Goal: Information Seeking & Learning: Learn about a topic

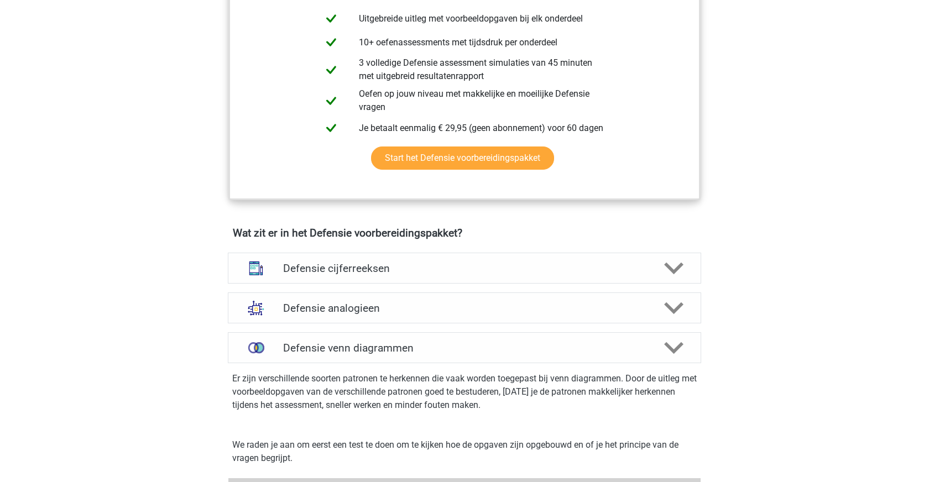
scroll to position [593, 0]
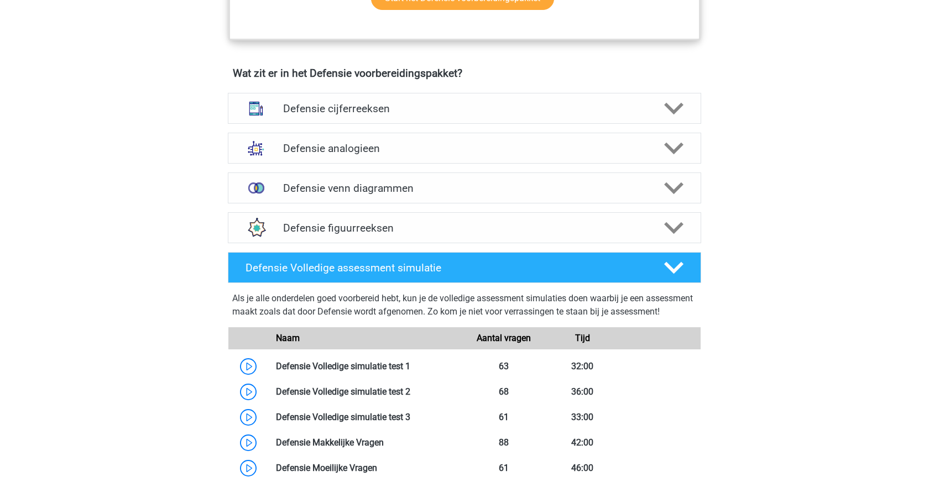
scroll to position [766, 0]
click at [331, 185] on h4 "Defensie venn diagrammen" at bounding box center [464, 187] width 362 height 13
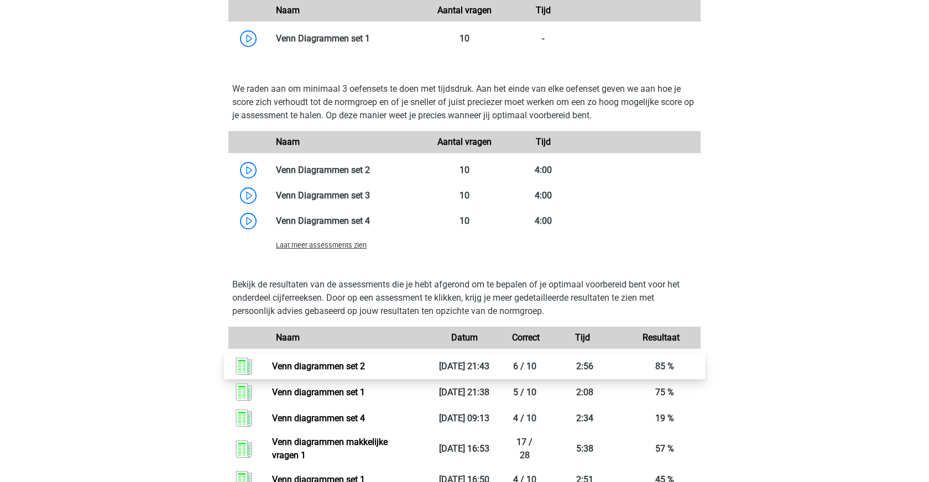
scroll to position [1082, 0]
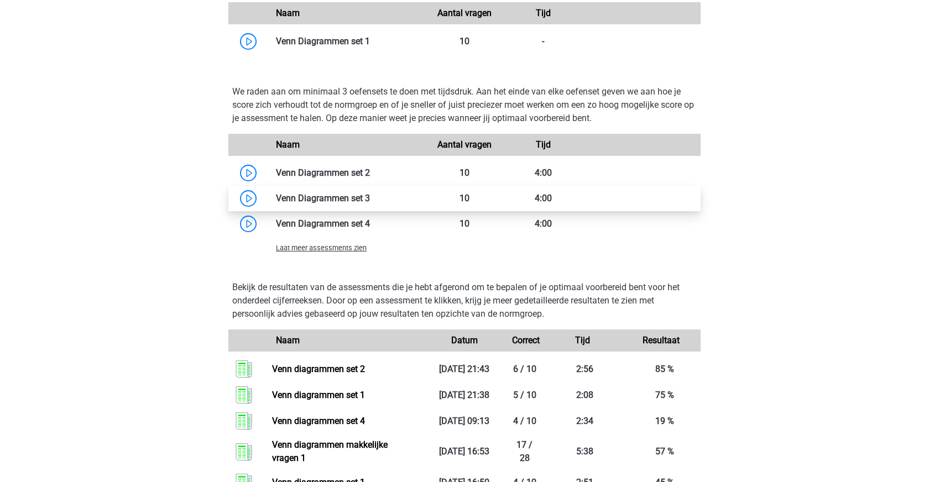
click at [370, 200] on link at bounding box center [370, 198] width 0 height 11
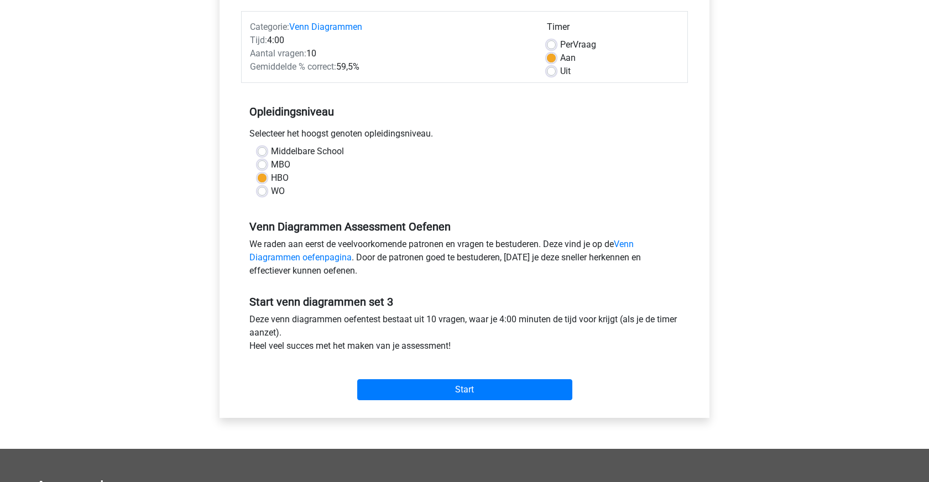
scroll to position [138, 0]
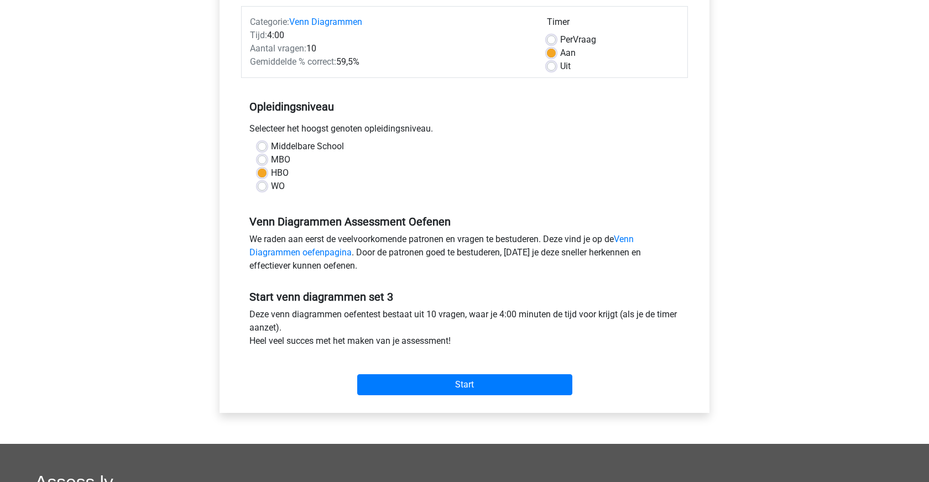
click at [259, 181] on div "WO" at bounding box center [465, 186] width 414 height 13
click at [271, 186] on label "WO" at bounding box center [278, 186] width 14 height 13
click at [262, 186] on input "WO" at bounding box center [262, 185] width 9 height 11
radio input "true"
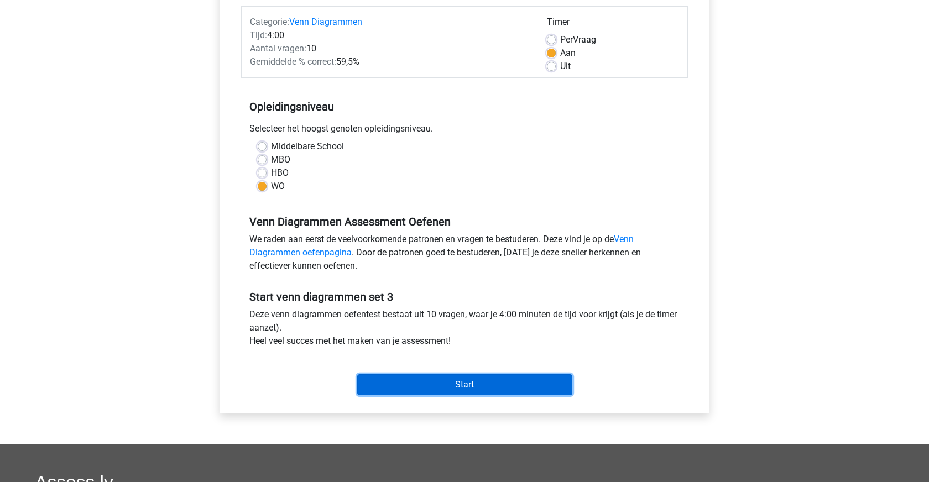
click at [466, 384] on input "Start" at bounding box center [464, 384] width 215 height 21
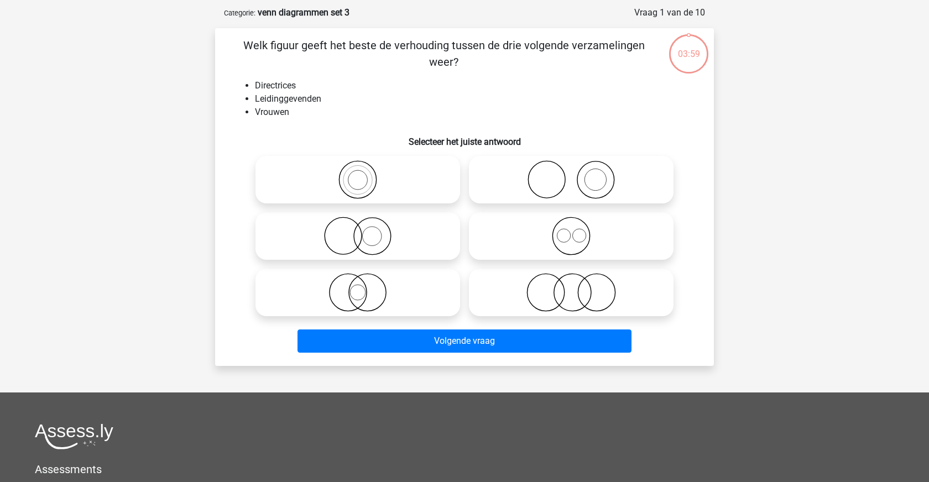
scroll to position [43, 0]
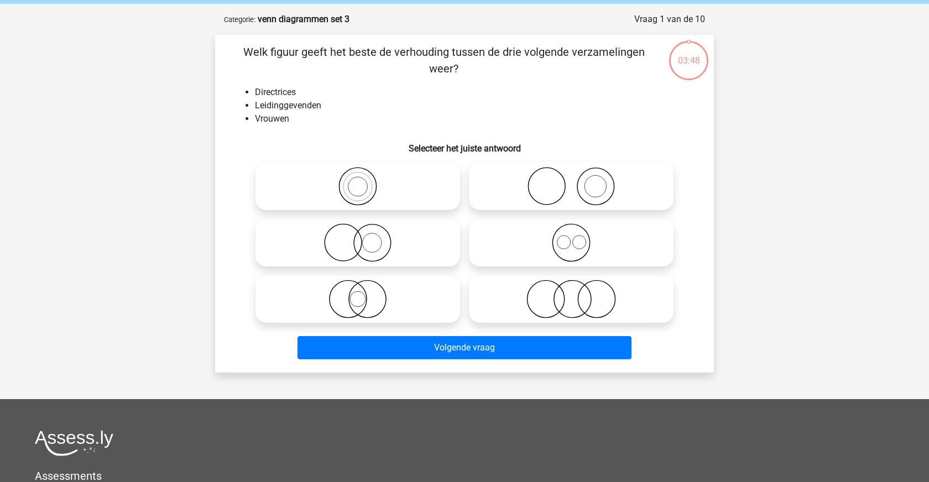
click at [423, 248] on icon at bounding box center [358, 242] width 196 height 39
click at [365, 237] on input "radio" at bounding box center [361, 233] width 7 height 7
radio input "true"
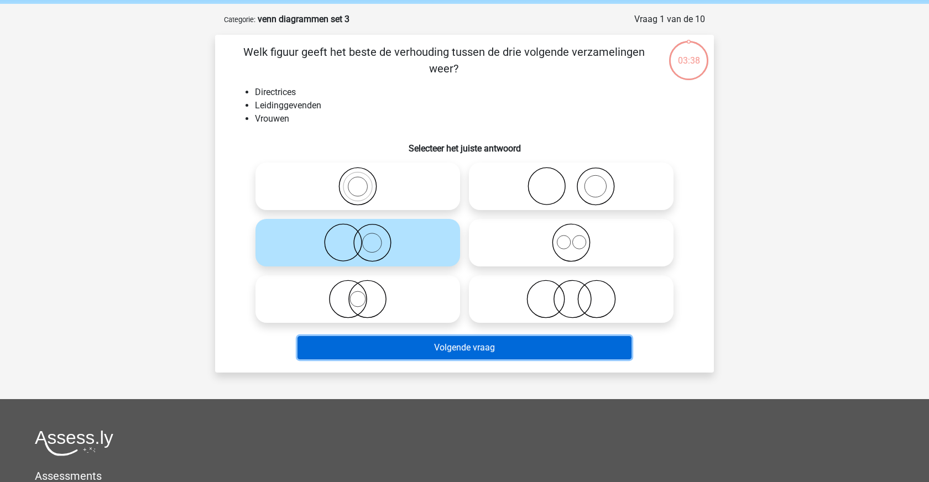
click at [497, 353] on button "Volgende vraag" at bounding box center [465, 347] width 335 height 23
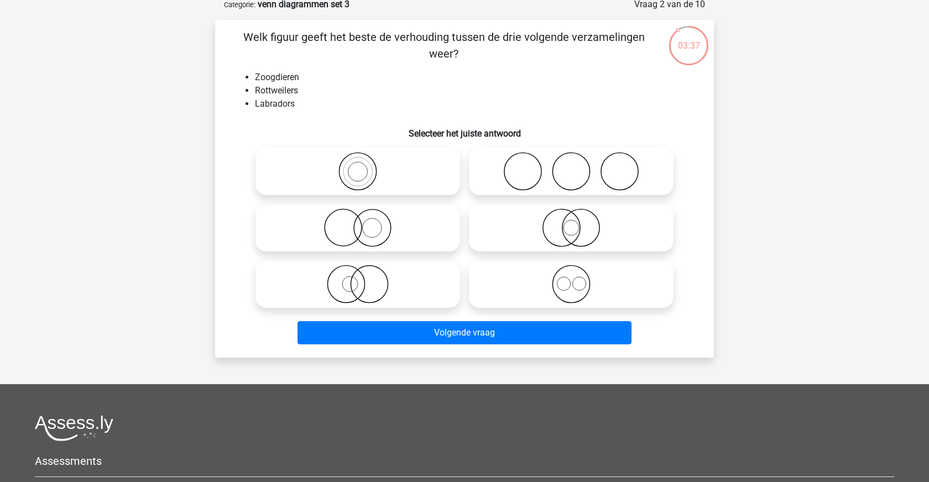
scroll to position [41, 0]
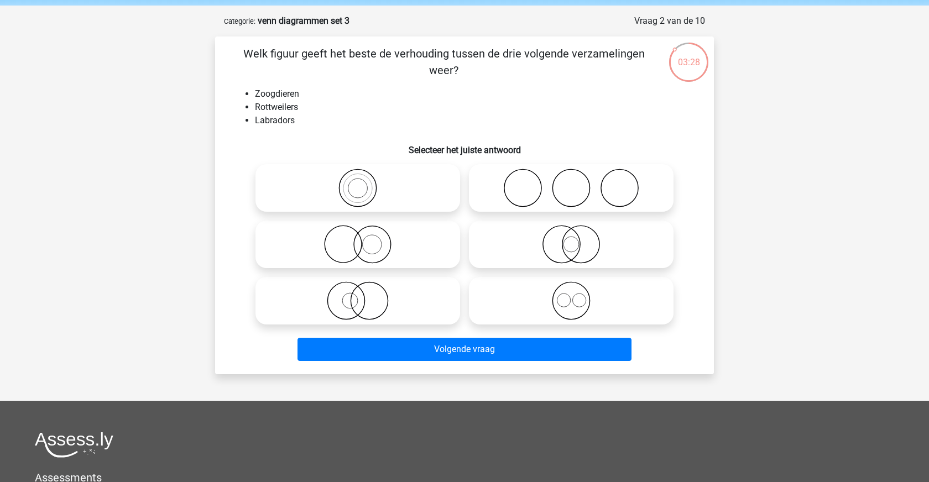
click at [608, 294] on icon at bounding box center [571, 300] width 196 height 39
click at [578, 294] on input "radio" at bounding box center [574, 291] width 7 height 7
radio input "true"
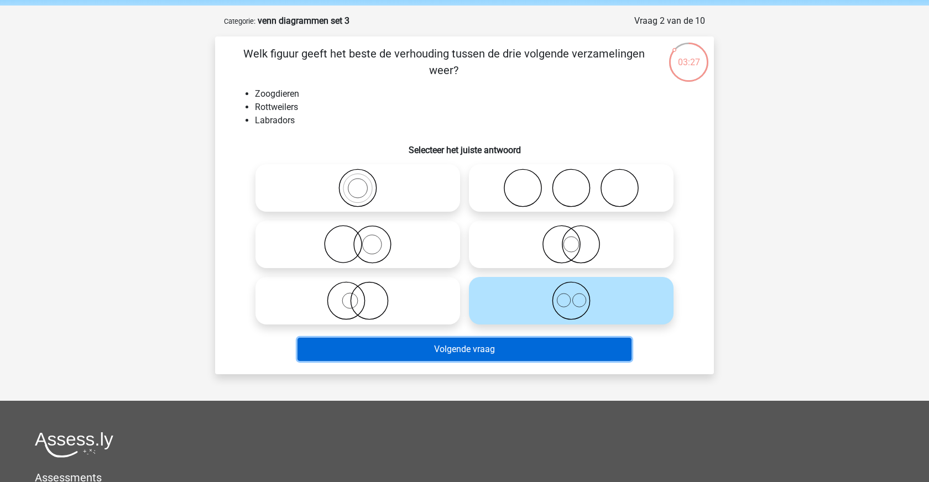
click at [488, 346] on button "Volgende vraag" at bounding box center [465, 349] width 335 height 23
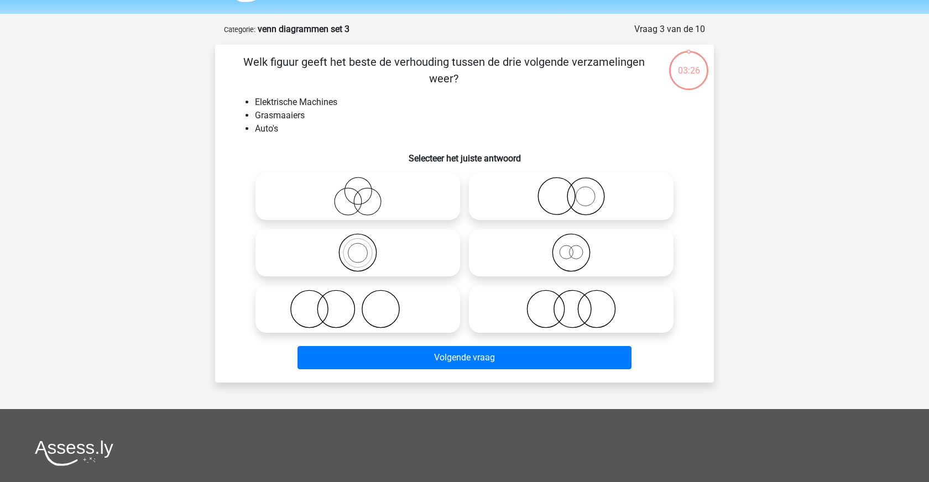
scroll to position [32, 0]
click at [561, 316] on icon at bounding box center [571, 309] width 196 height 39
click at [571, 304] on input "radio" at bounding box center [574, 300] width 7 height 7
radio input "true"
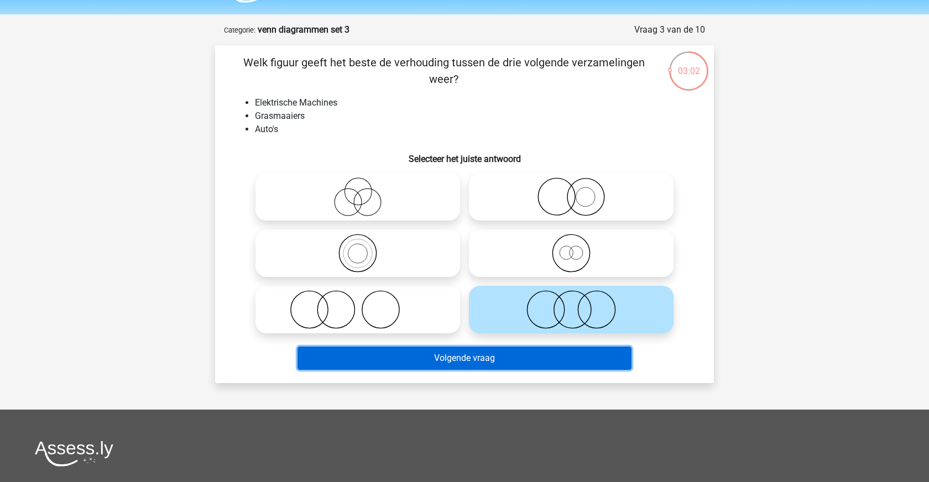
click at [566, 362] on button "Volgende vraag" at bounding box center [465, 358] width 335 height 23
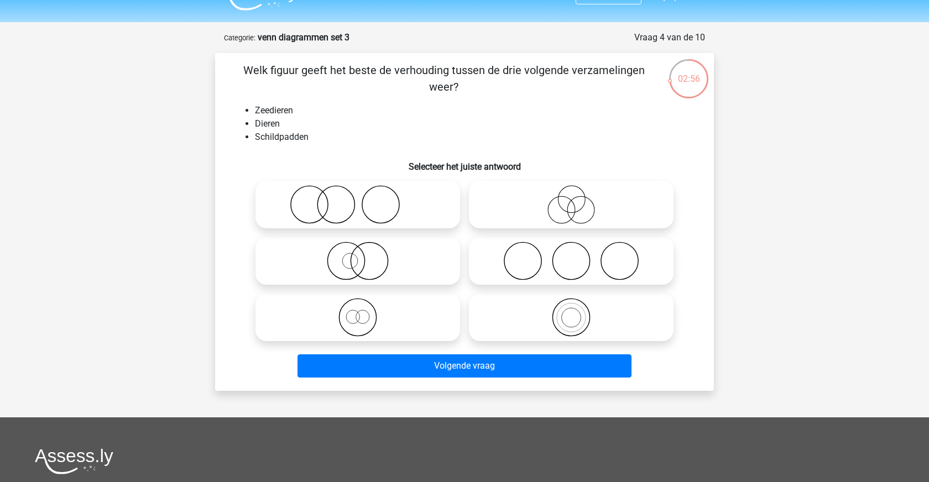
scroll to position [26, 0]
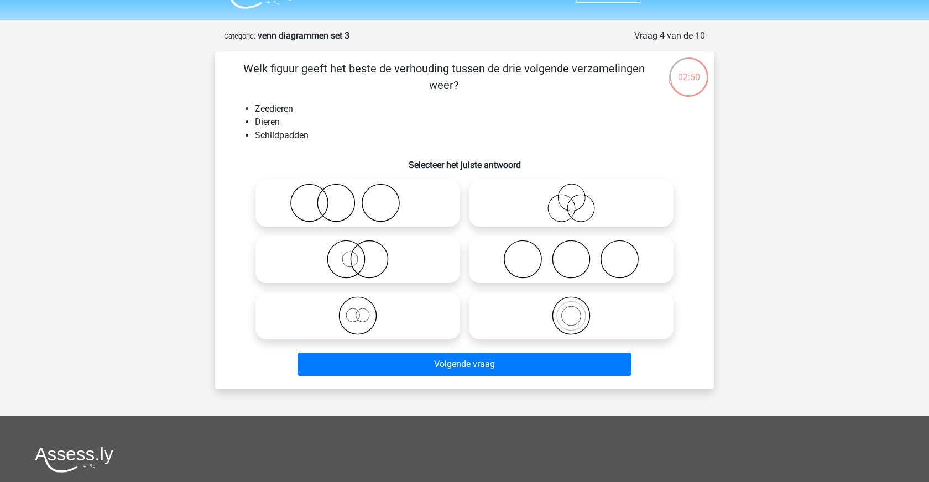
click at [542, 312] on icon at bounding box center [571, 315] width 196 height 39
click at [571, 310] on input "radio" at bounding box center [574, 306] width 7 height 7
radio input "true"
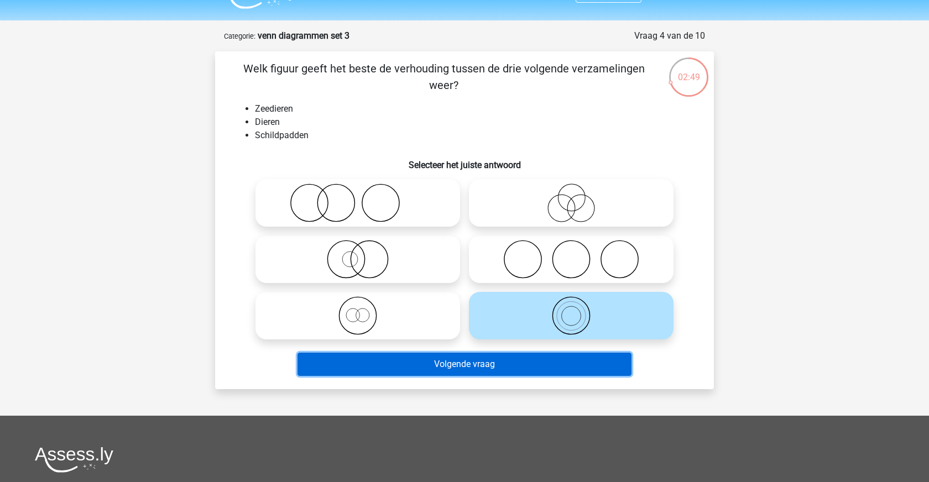
click at [549, 360] on button "Volgende vraag" at bounding box center [465, 364] width 335 height 23
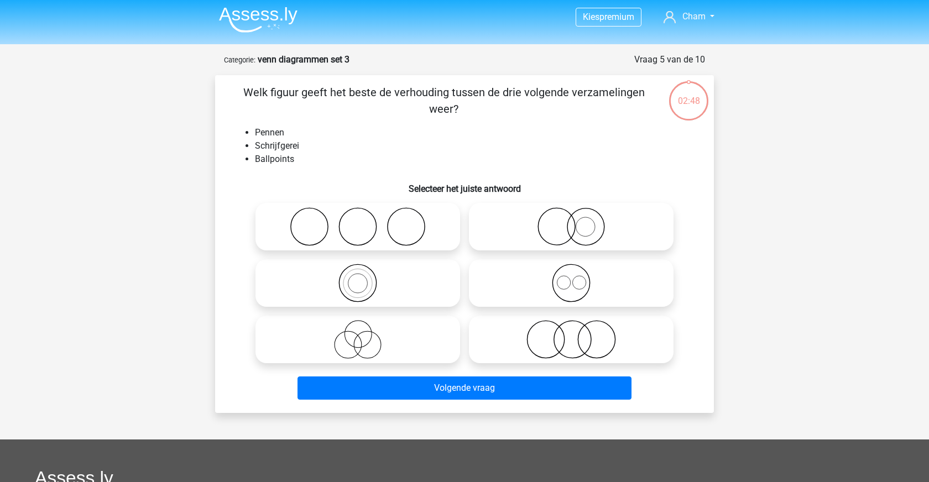
scroll to position [0, 0]
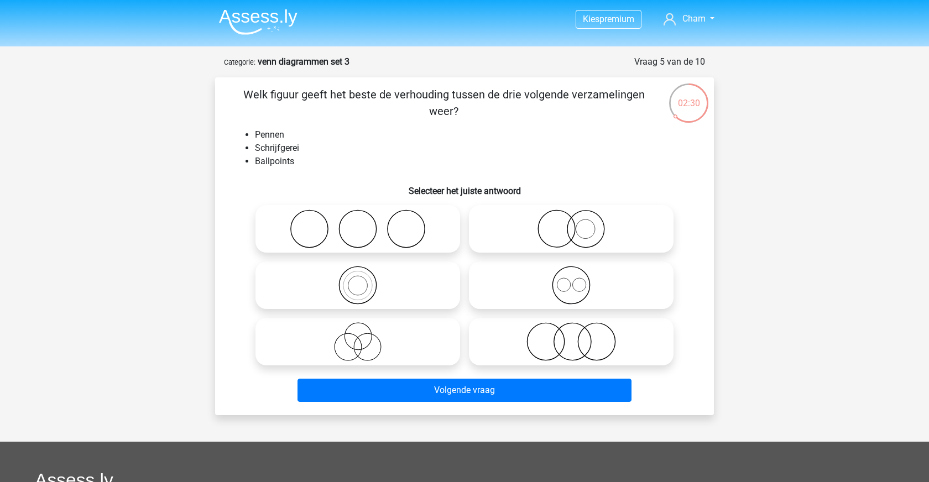
click at [408, 286] on icon at bounding box center [358, 285] width 196 height 39
click at [365, 280] on input "radio" at bounding box center [361, 276] width 7 height 7
radio input "true"
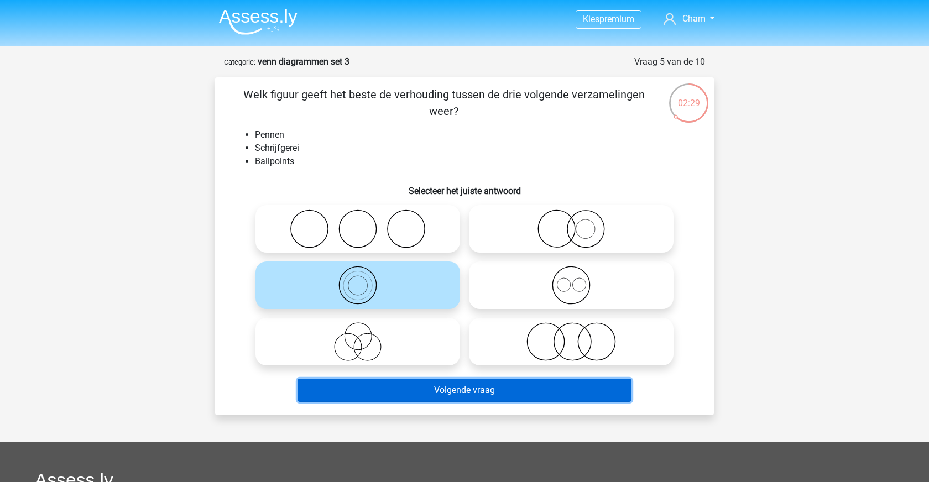
click at [507, 388] on button "Volgende vraag" at bounding box center [465, 390] width 335 height 23
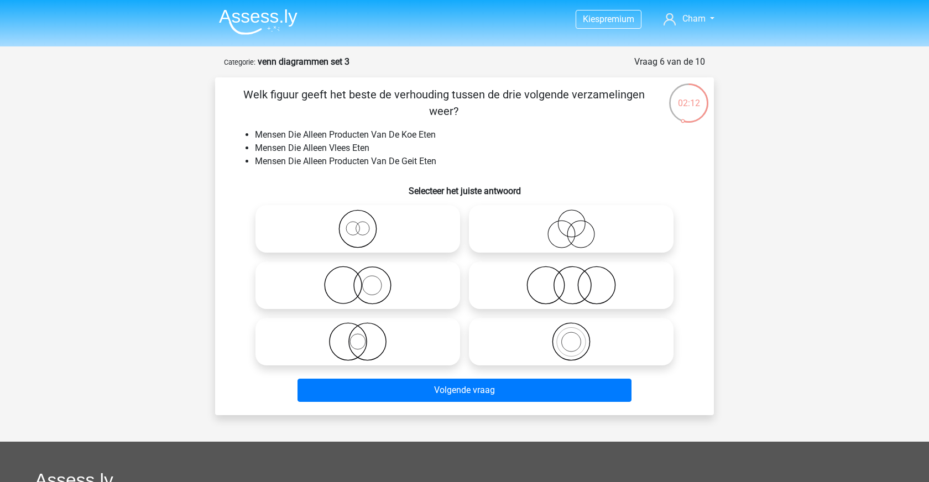
click at [571, 292] on icon at bounding box center [571, 285] width 196 height 39
click at [571, 280] on input "radio" at bounding box center [574, 276] width 7 height 7
radio input "true"
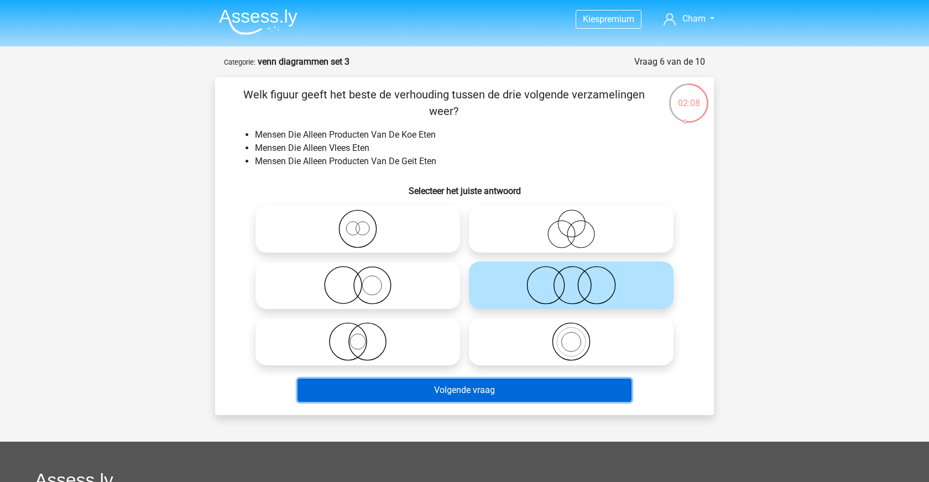
click at [515, 400] on button "Volgende vraag" at bounding box center [465, 390] width 335 height 23
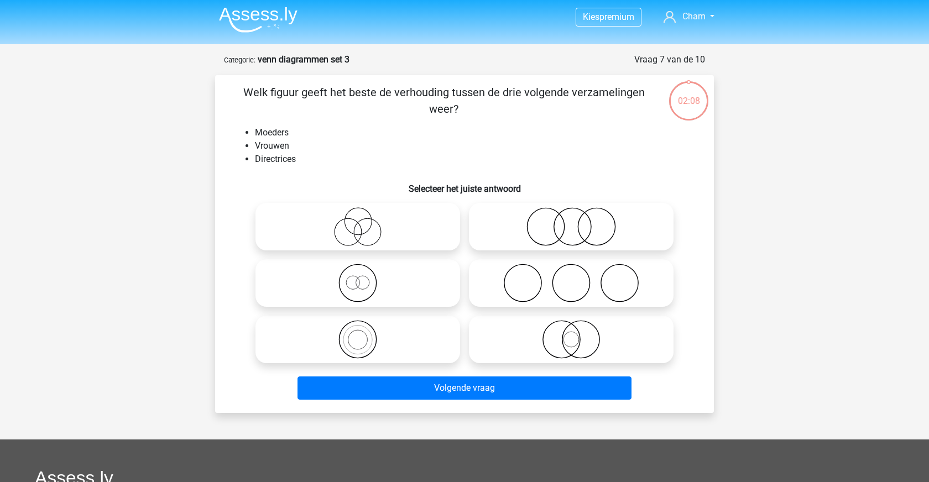
scroll to position [1, 0]
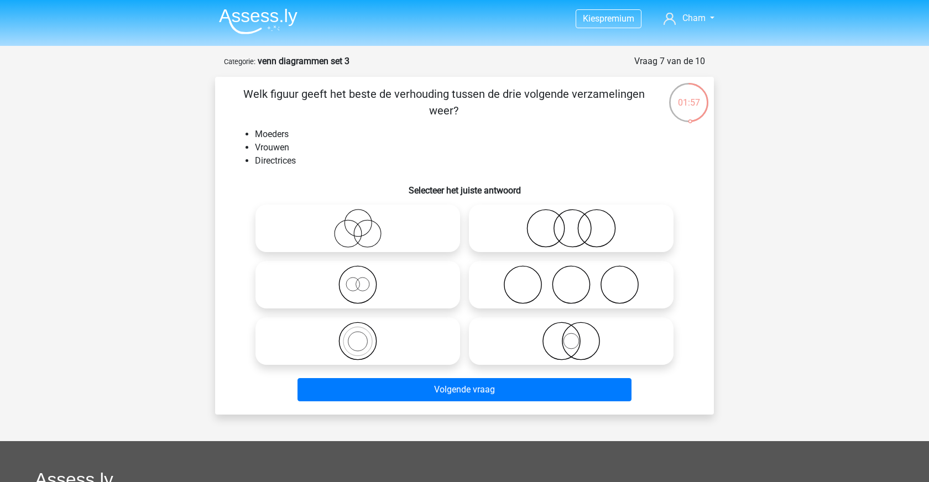
click at [416, 236] on icon at bounding box center [358, 228] width 196 height 39
click at [365, 223] on input "radio" at bounding box center [361, 219] width 7 height 7
radio input "true"
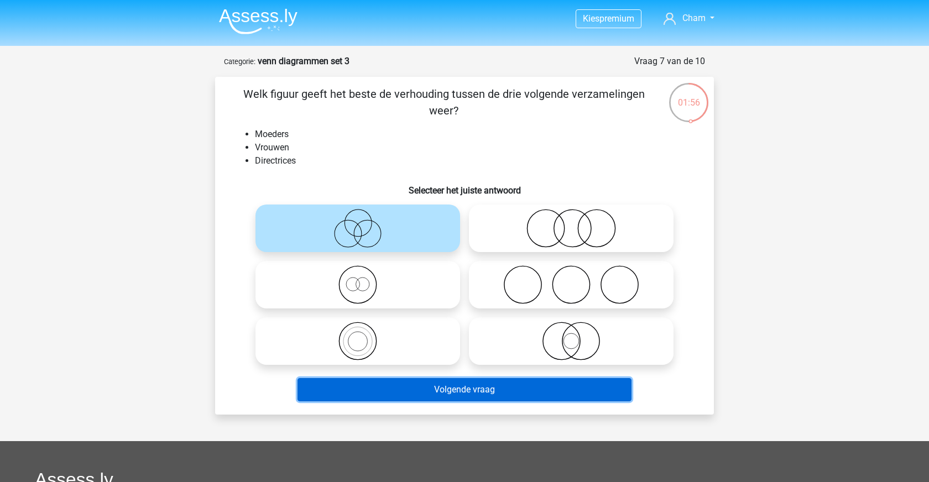
click at [474, 397] on button "Volgende vraag" at bounding box center [465, 389] width 335 height 23
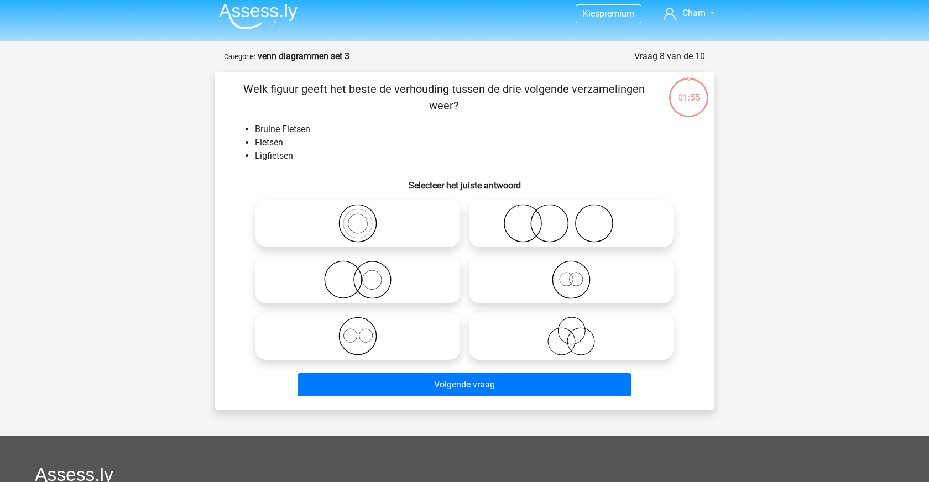
scroll to position [7, 0]
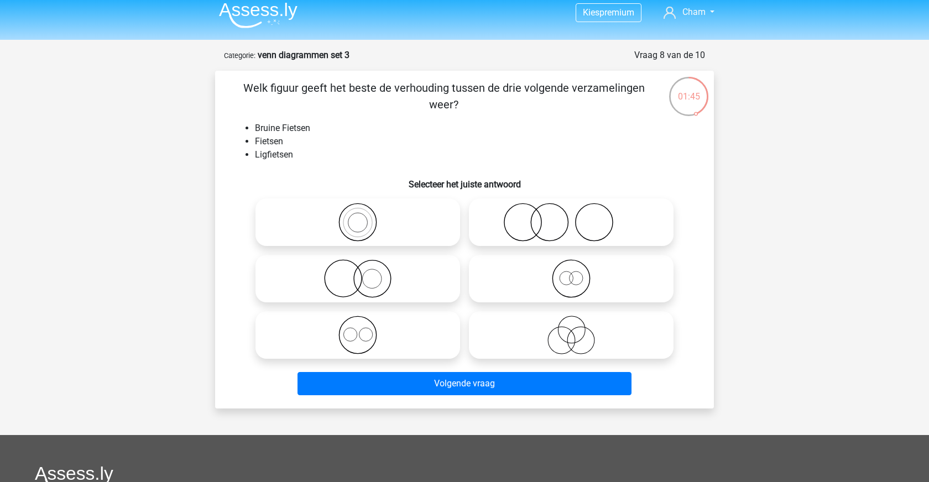
click at [598, 348] on icon at bounding box center [571, 335] width 196 height 39
click at [578, 330] on input "radio" at bounding box center [574, 325] width 7 height 7
radio input "true"
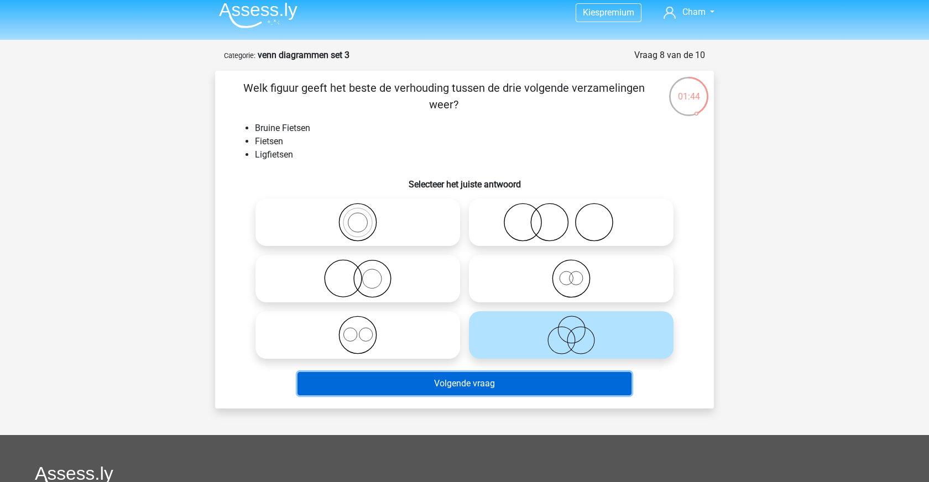
click at [560, 380] on button "Volgende vraag" at bounding box center [465, 383] width 335 height 23
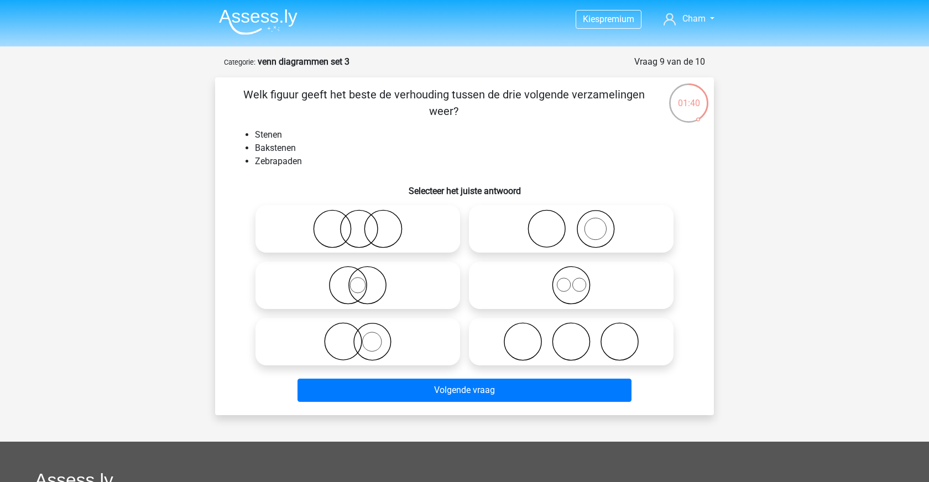
scroll to position [2, 0]
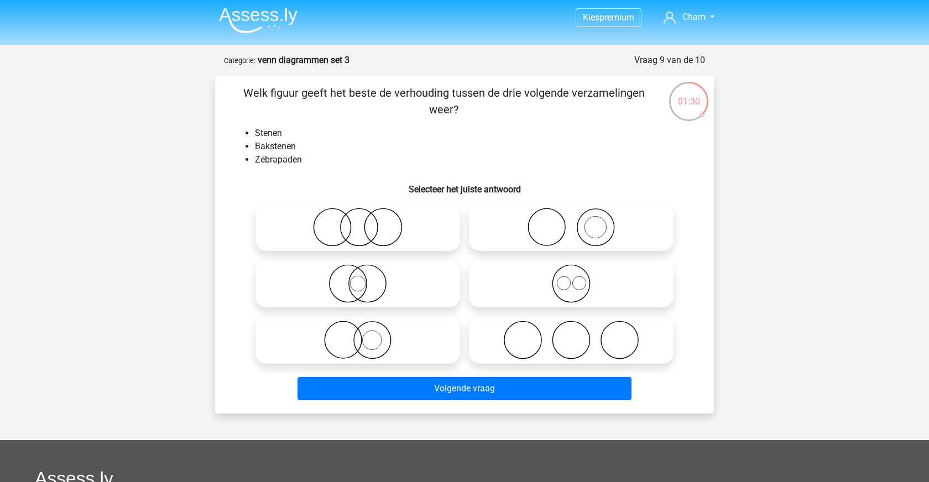
click at [578, 230] on icon at bounding box center [571, 227] width 196 height 39
click at [578, 222] on input "radio" at bounding box center [574, 218] width 7 height 7
radio input "true"
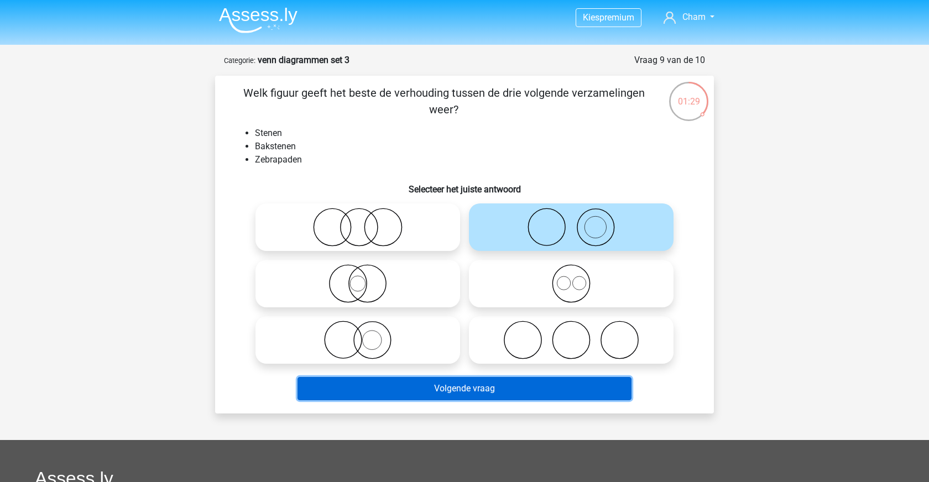
click at [552, 381] on button "Volgende vraag" at bounding box center [465, 388] width 335 height 23
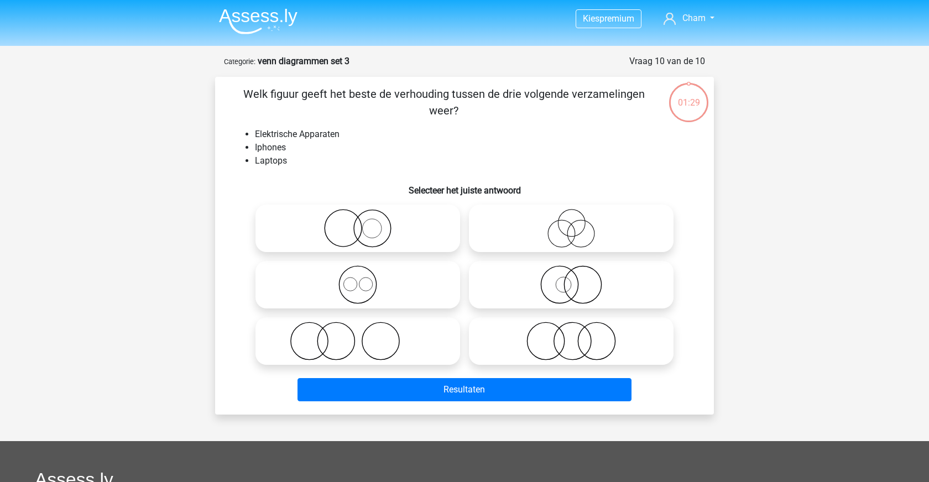
scroll to position [0, 0]
click at [392, 253] on div at bounding box center [357, 229] width 213 height 56
click at [392, 291] on icon at bounding box center [358, 285] width 196 height 39
click at [365, 280] on input "radio" at bounding box center [361, 276] width 7 height 7
radio input "true"
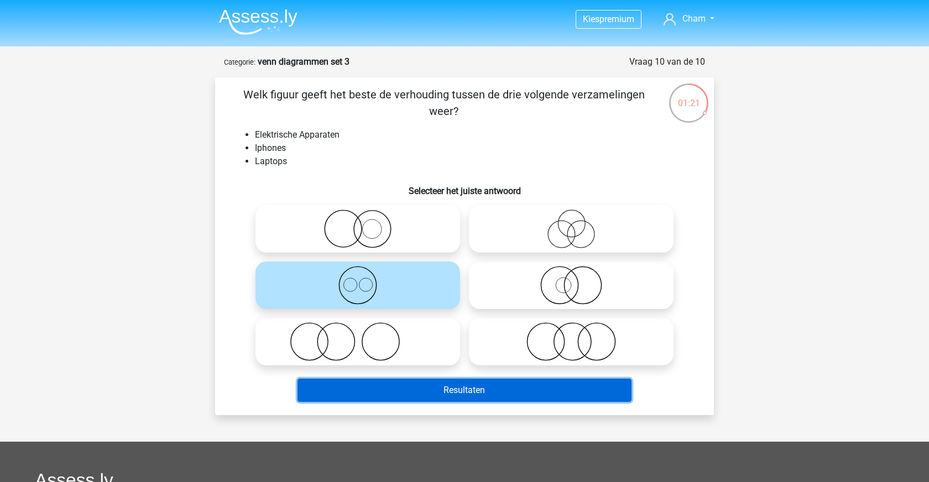
click at [470, 394] on button "Resultaten" at bounding box center [465, 390] width 335 height 23
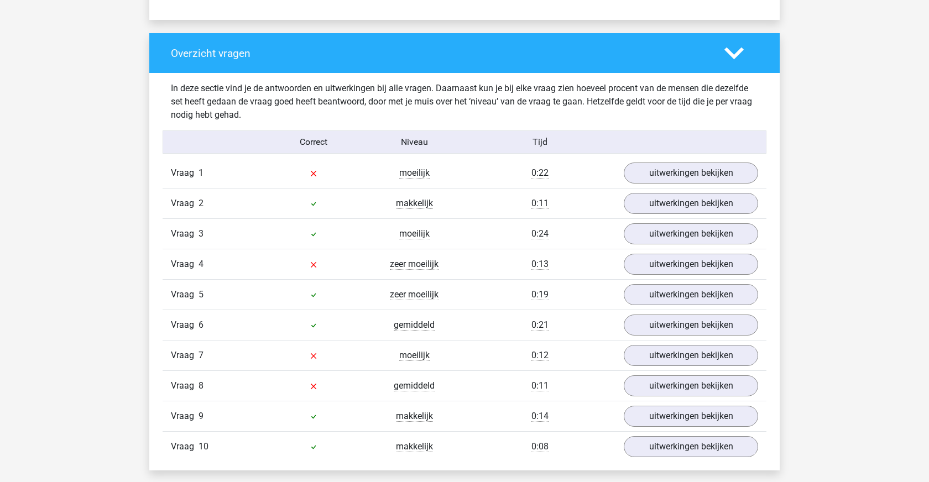
scroll to position [795, 0]
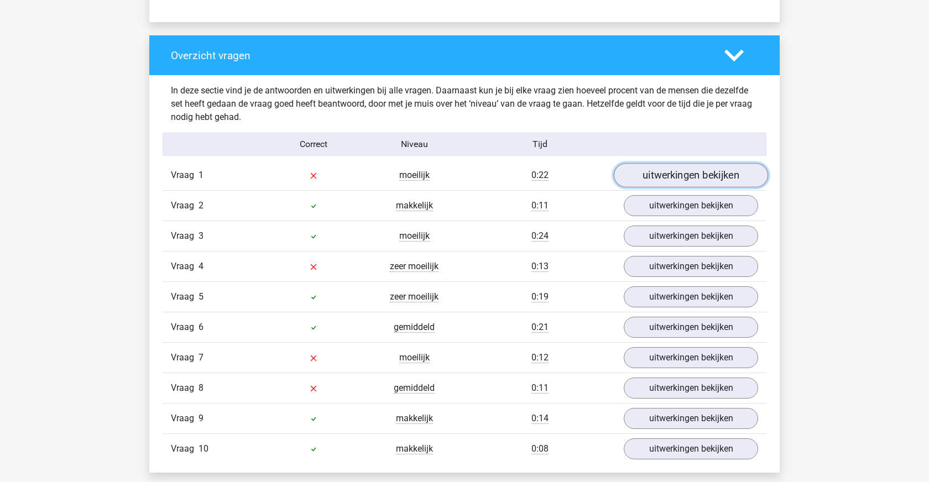
click at [651, 181] on link "uitwerkingen bekijken" at bounding box center [691, 175] width 154 height 24
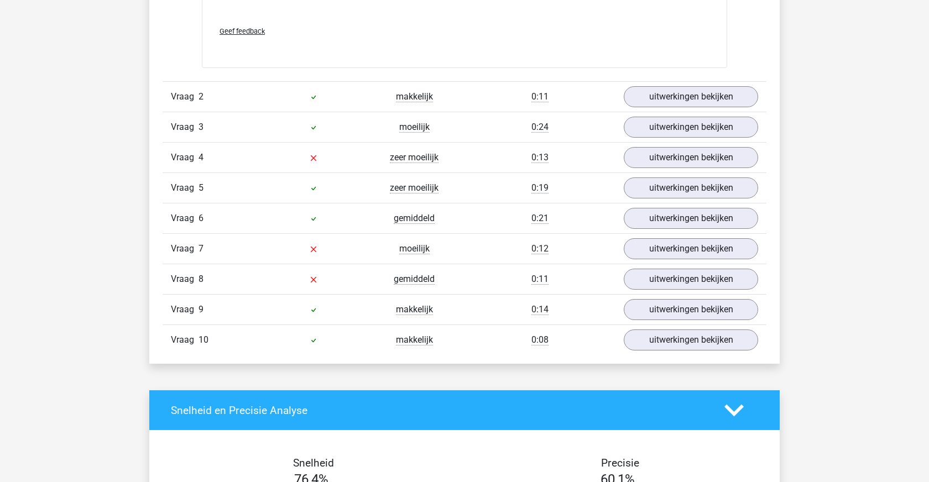
scroll to position [1629, 0]
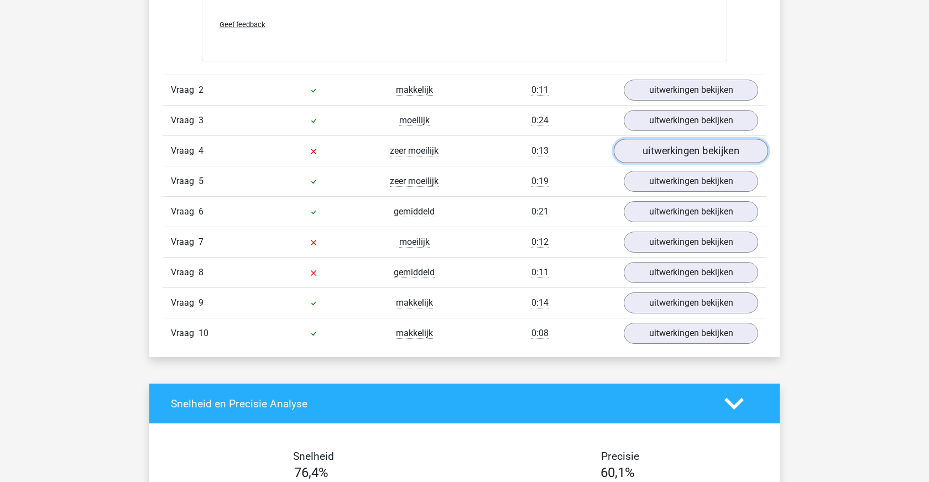
click at [661, 152] on link "uitwerkingen bekijken" at bounding box center [691, 151] width 154 height 24
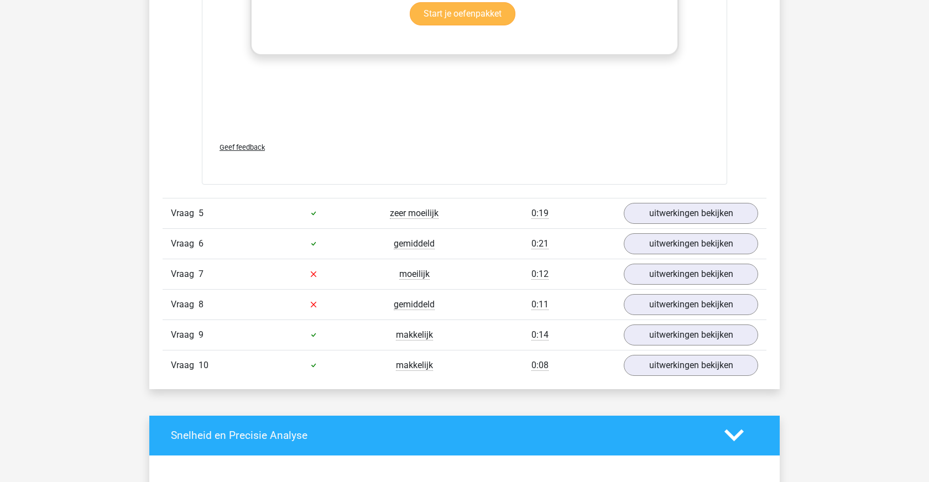
scroll to position [2443, 0]
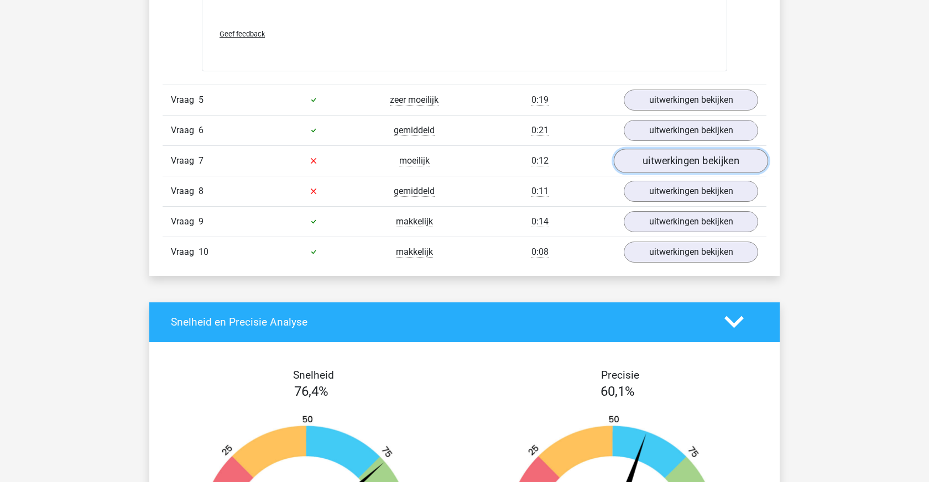
click at [662, 165] on link "uitwerkingen bekijken" at bounding box center [691, 161] width 154 height 24
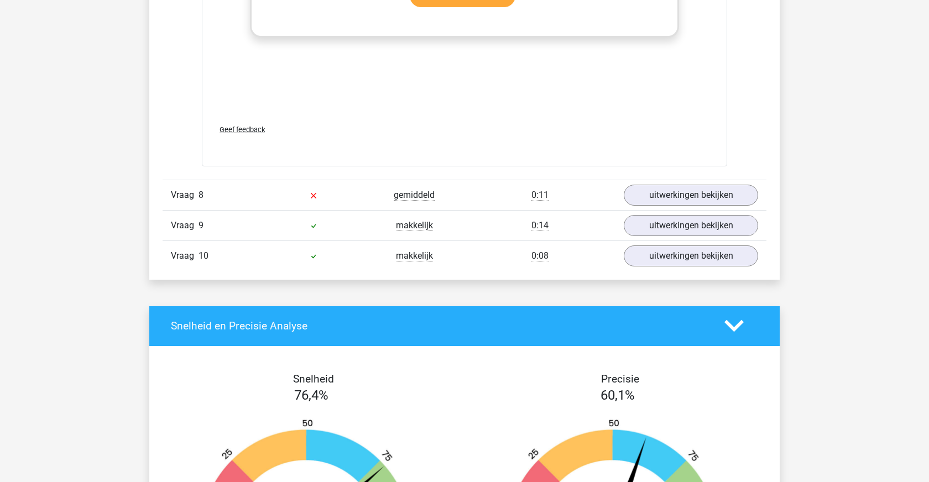
scroll to position [3174, 0]
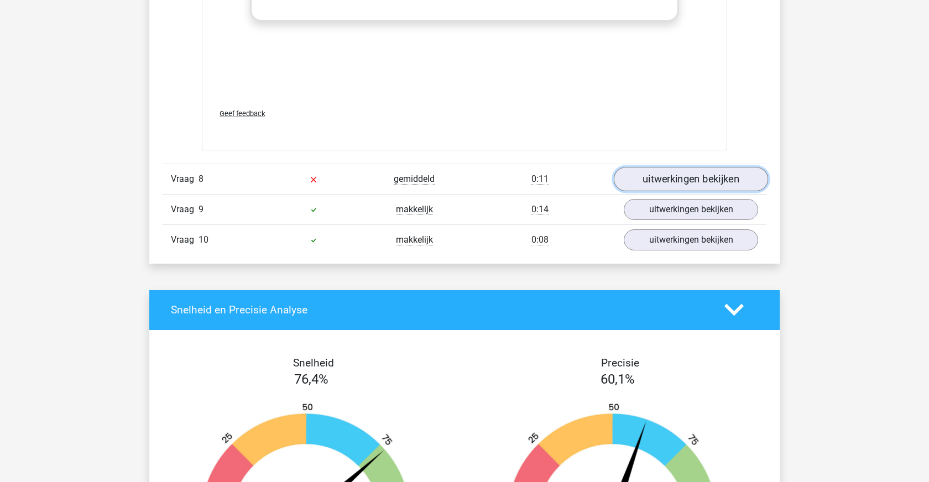
click at [660, 185] on link "uitwerkingen bekijken" at bounding box center [691, 179] width 154 height 24
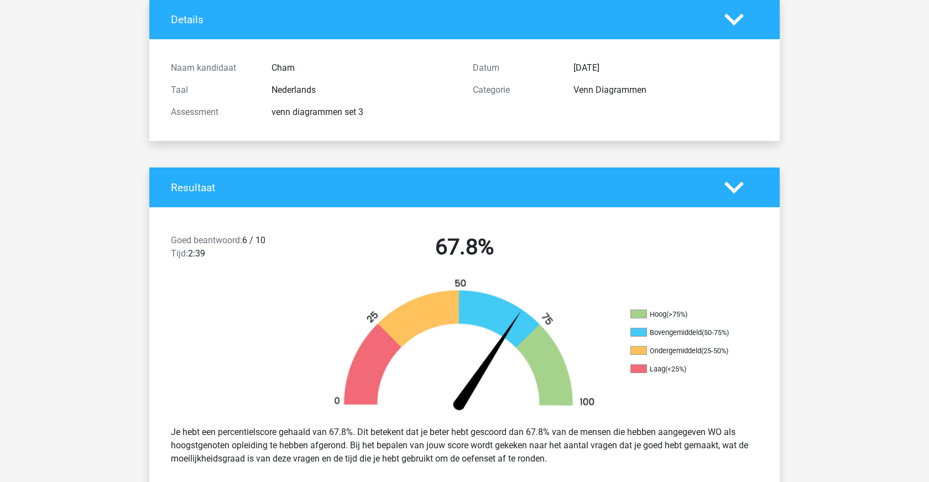
scroll to position [0, 0]
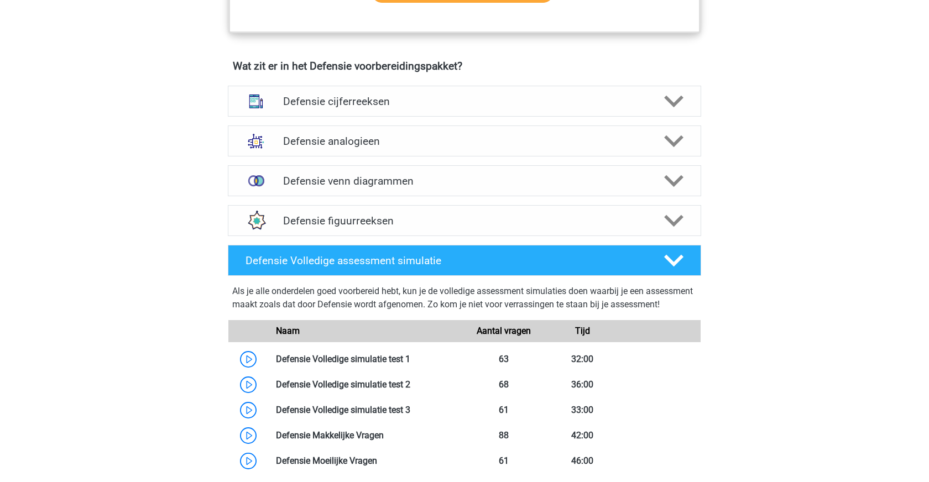
scroll to position [777, 0]
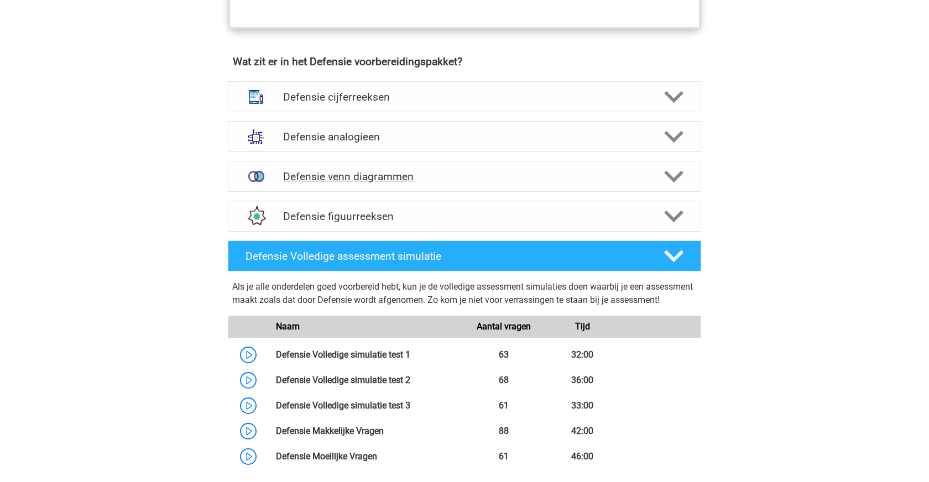
click at [334, 176] on h4 "Defensie venn diagrammen" at bounding box center [464, 176] width 362 height 13
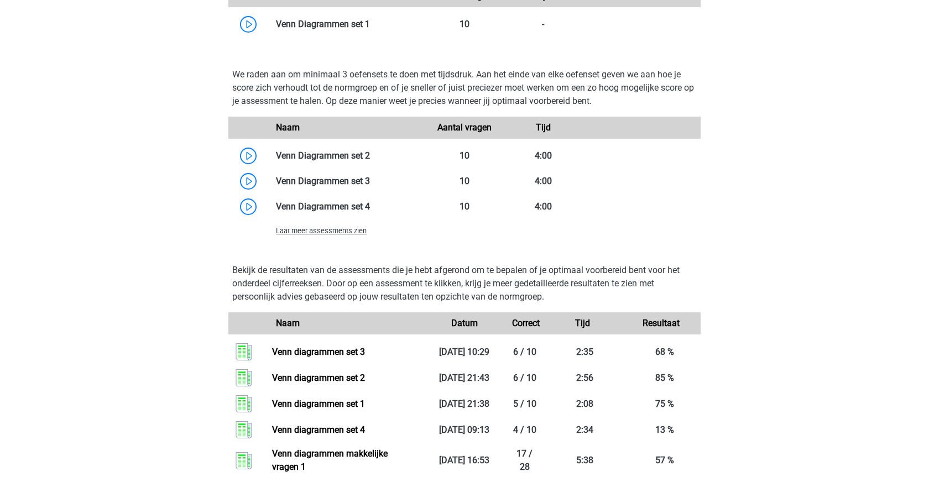
scroll to position [1099, 0]
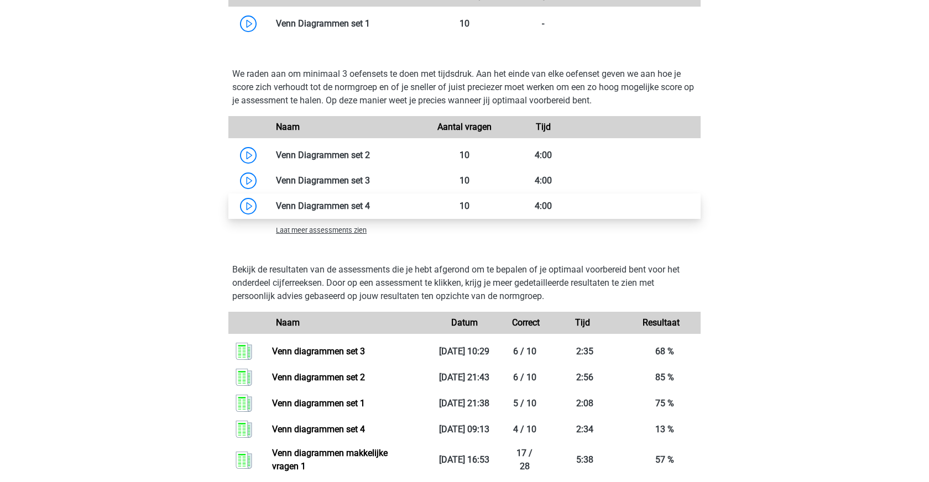
click at [370, 209] on link at bounding box center [370, 206] width 0 height 11
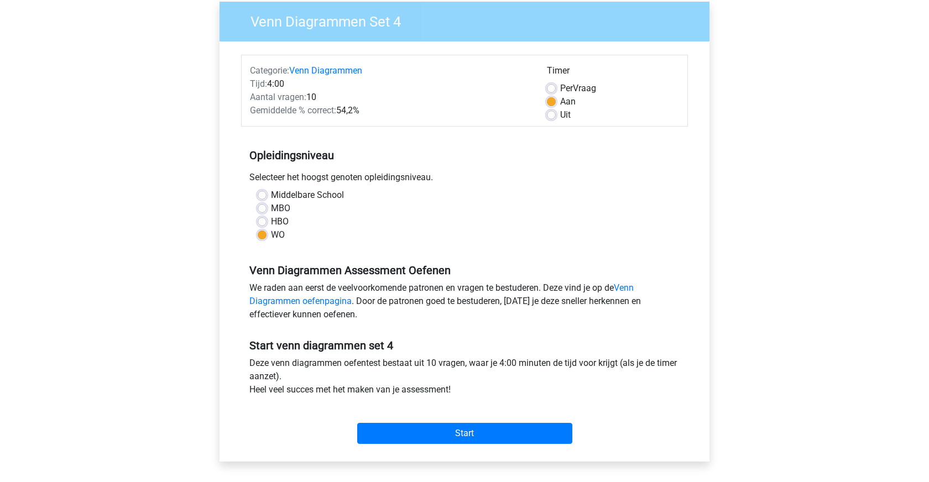
scroll to position [90, 0]
click at [560, 84] on label "Per Vraag" at bounding box center [578, 87] width 36 height 13
click at [551, 84] on input "Per Vraag" at bounding box center [551, 86] width 9 height 11
radio input "true"
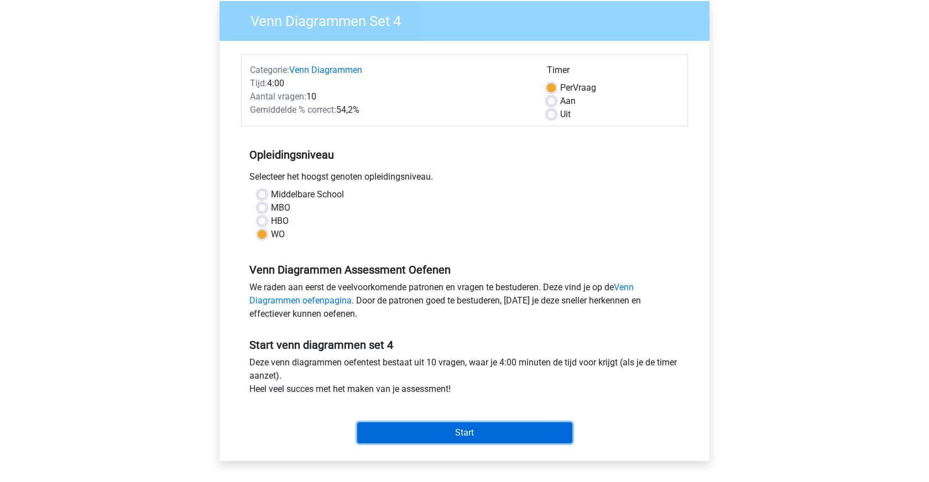
click at [482, 426] on input "Start" at bounding box center [464, 433] width 215 height 21
click at [518, 438] on input "Start" at bounding box center [464, 433] width 215 height 21
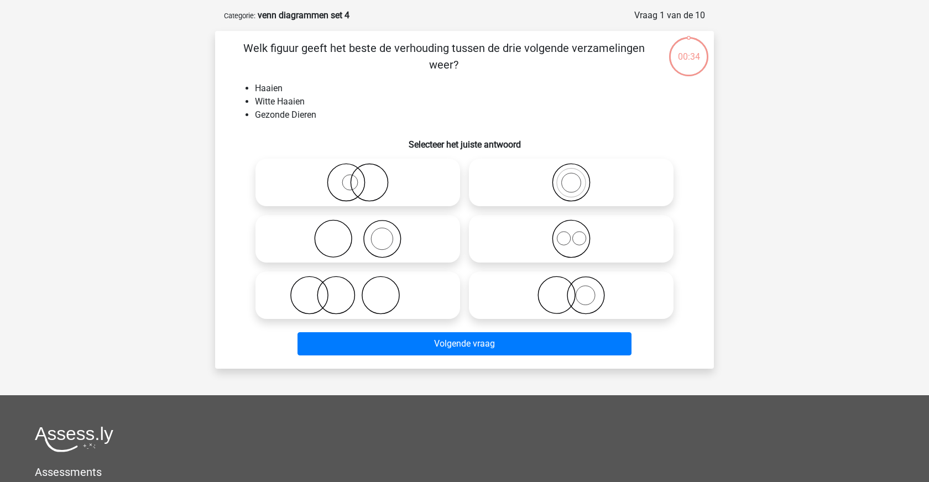
scroll to position [43, 0]
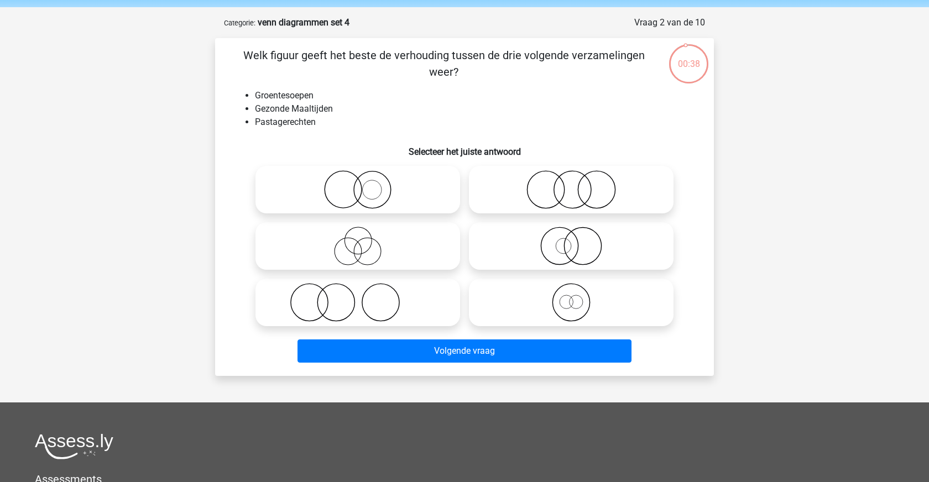
scroll to position [54, 0]
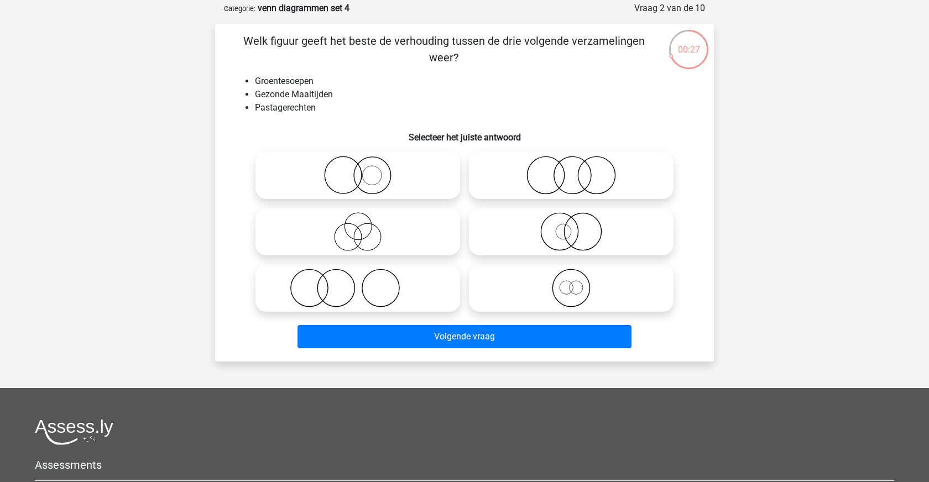
click at [573, 182] on icon at bounding box center [571, 175] width 196 height 39
click at [573, 170] on input "radio" at bounding box center [574, 166] width 7 height 7
radio input "true"
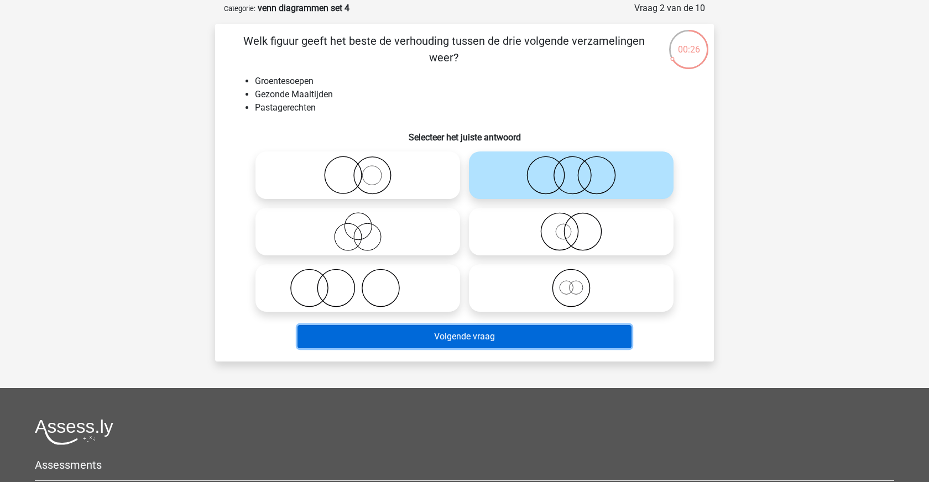
click at [524, 343] on button "Volgende vraag" at bounding box center [465, 336] width 335 height 23
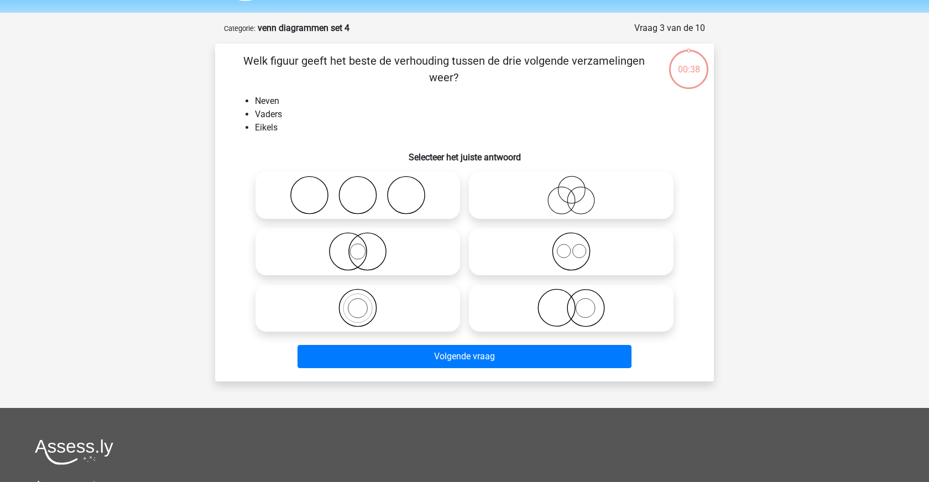
scroll to position [29, 0]
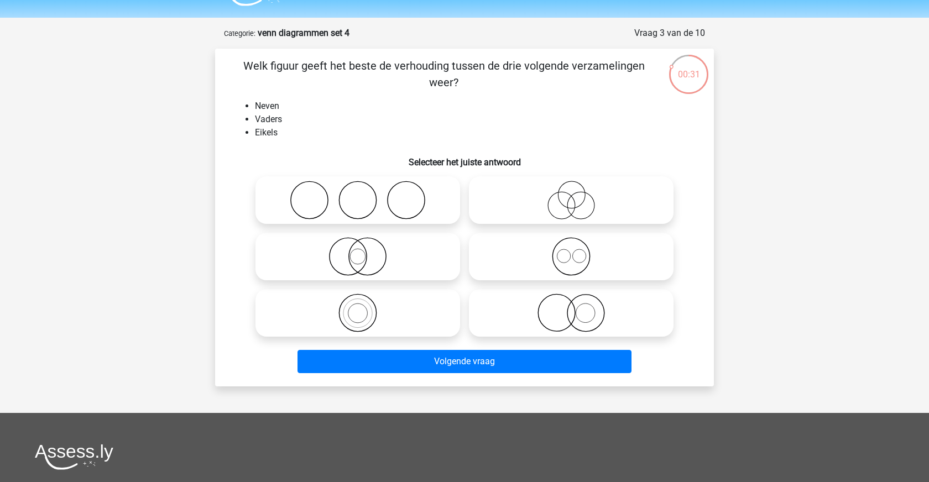
click at [587, 213] on icon at bounding box center [571, 200] width 196 height 39
click at [578, 195] on input "radio" at bounding box center [574, 190] width 7 height 7
radio input "true"
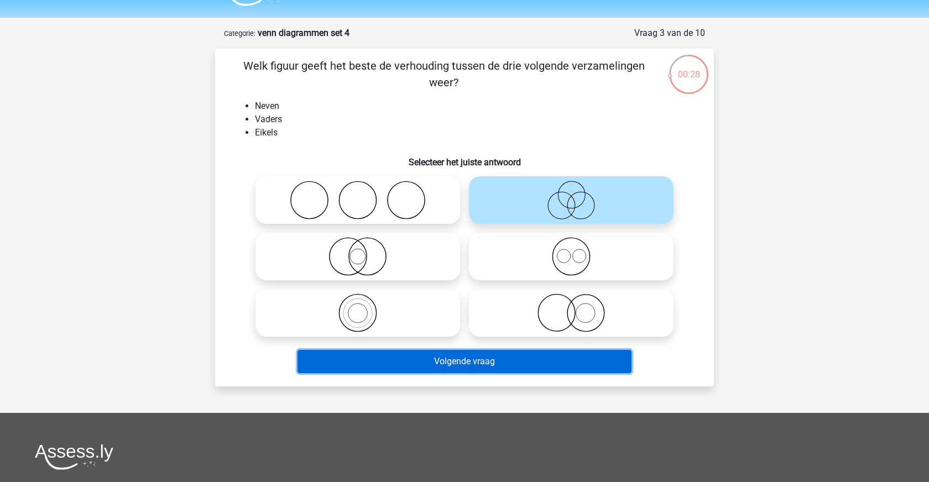
click at [495, 365] on button "Volgende vraag" at bounding box center [465, 361] width 335 height 23
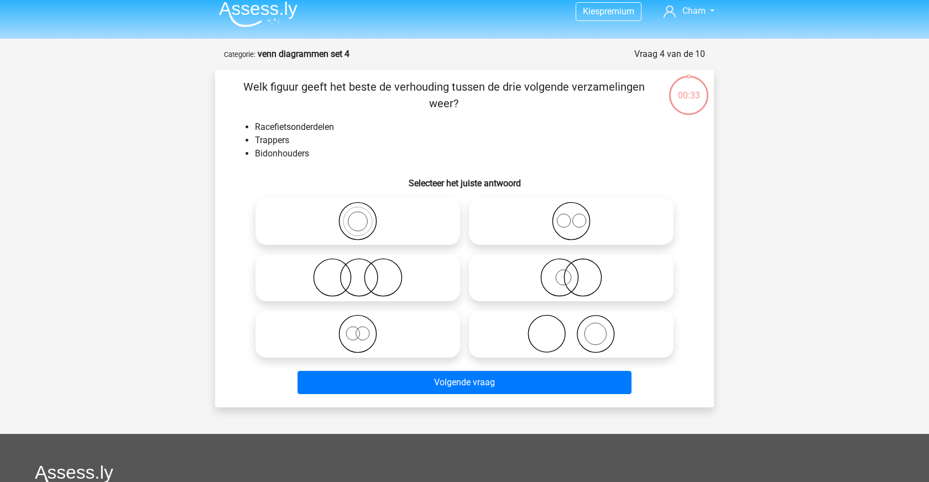
scroll to position [8, 0]
click at [572, 228] on icon at bounding box center [571, 220] width 196 height 39
click at [572, 215] on input "radio" at bounding box center [574, 211] width 7 height 7
radio input "true"
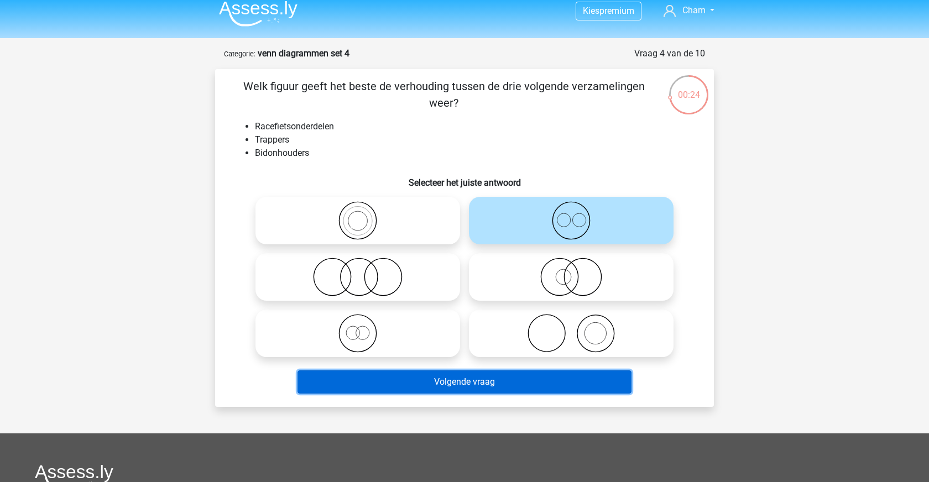
click at [505, 385] on button "Volgende vraag" at bounding box center [465, 382] width 335 height 23
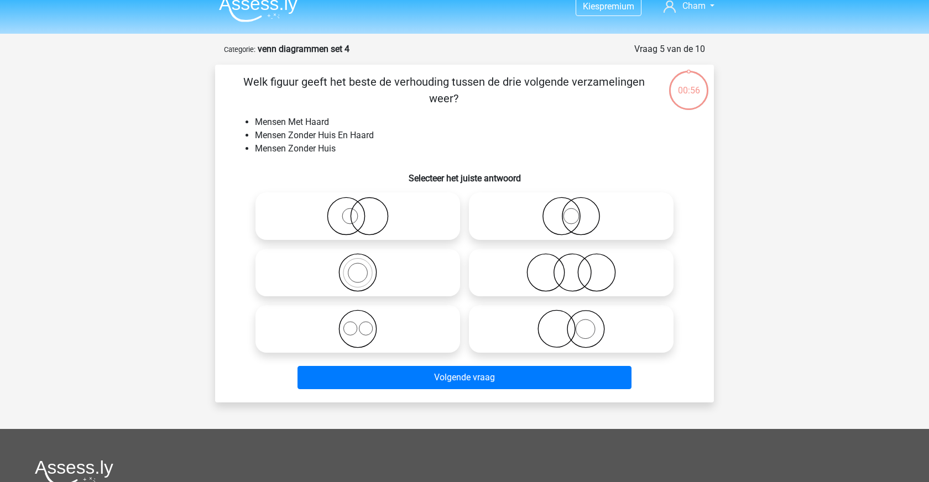
scroll to position [10, 0]
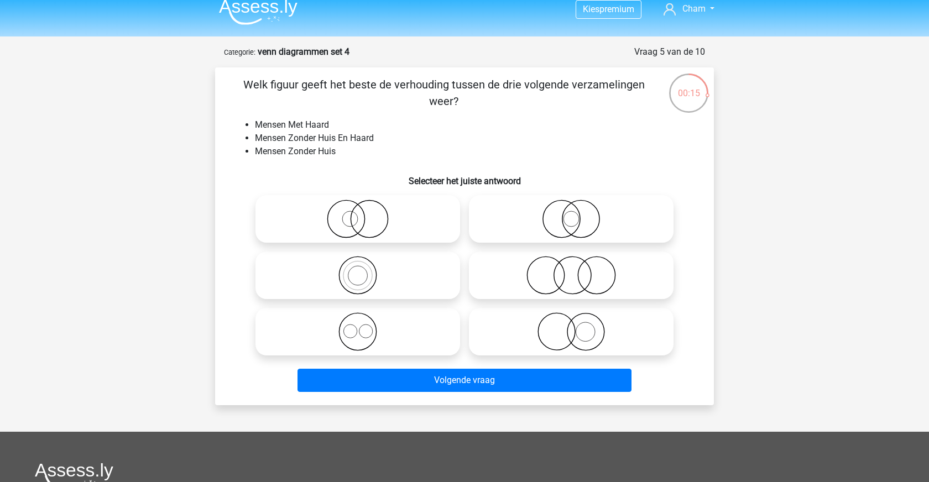
click at [398, 226] on icon at bounding box center [358, 219] width 196 height 39
click at [365, 213] on input "radio" at bounding box center [361, 209] width 7 height 7
radio input "true"
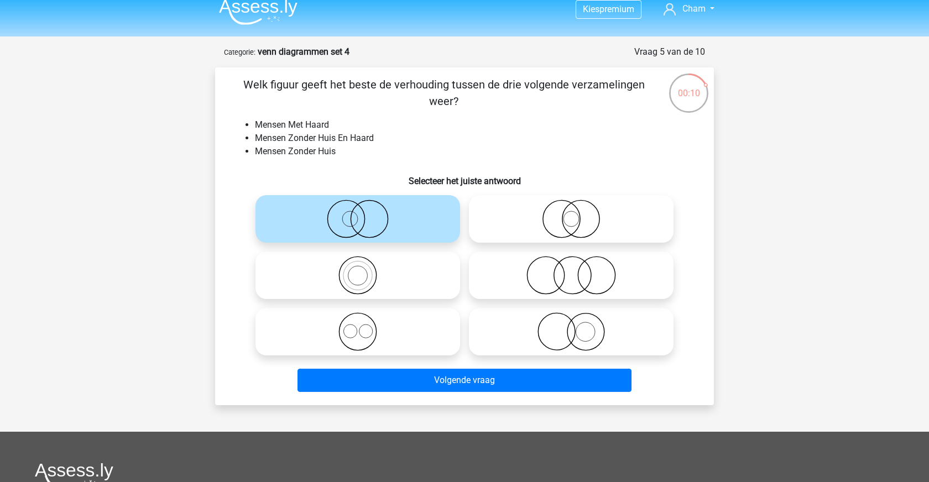
click at [584, 291] on icon at bounding box center [571, 275] width 196 height 39
click at [578, 270] on input "radio" at bounding box center [574, 266] width 7 height 7
radio input "true"
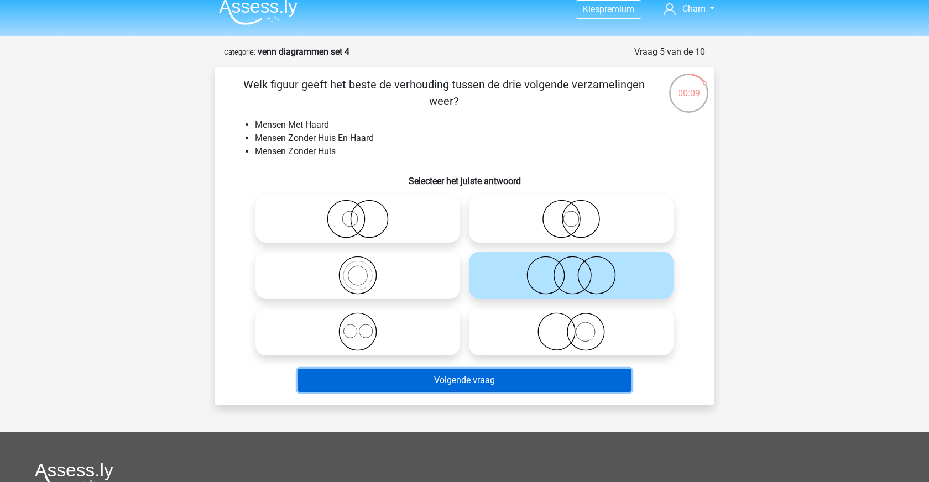
click at [544, 383] on button "Volgende vraag" at bounding box center [465, 380] width 335 height 23
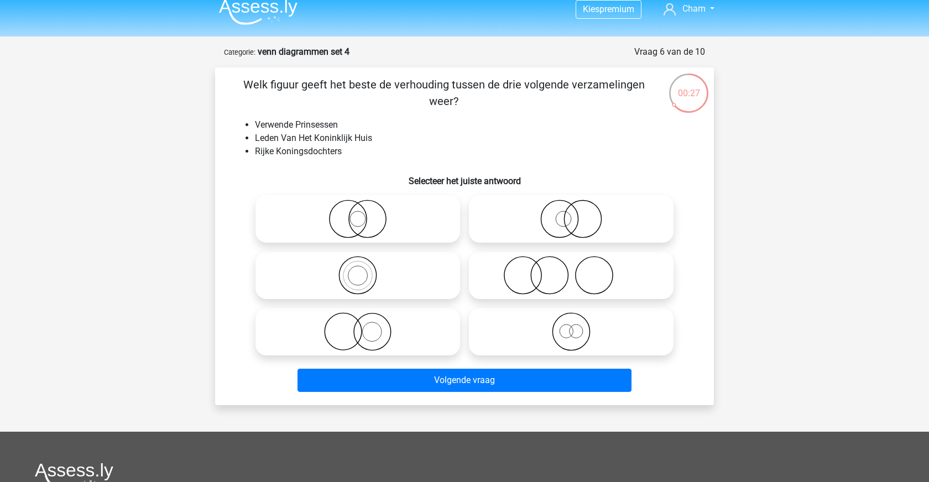
click at [378, 226] on icon at bounding box center [358, 219] width 196 height 39
click at [365, 213] on input "radio" at bounding box center [361, 209] width 7 height 7
radio input "true"
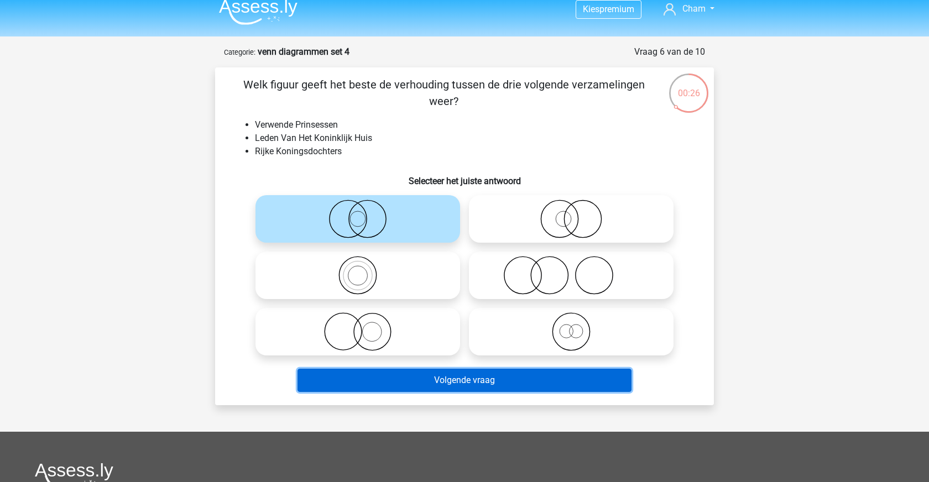
click at [562, 384] on button "Volgende vraag" at bounding box center [465, 380] width 335 height 23
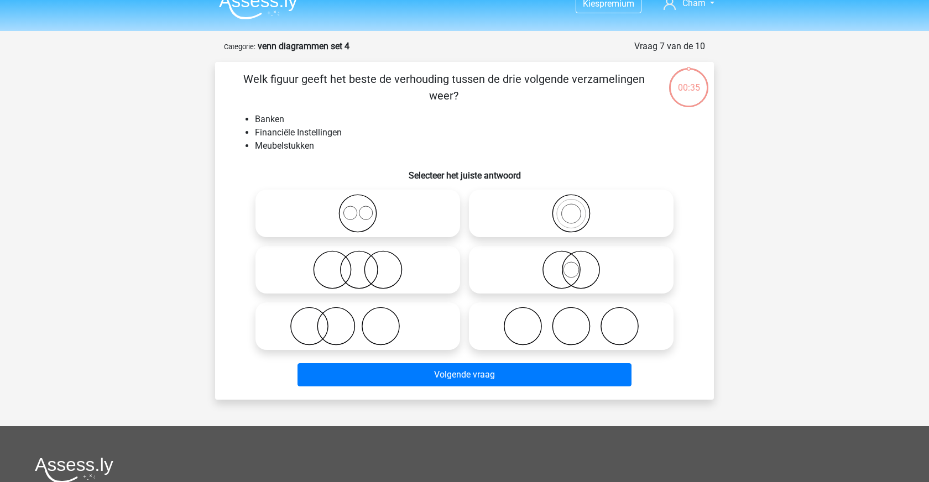
scroll to position [0, 0]
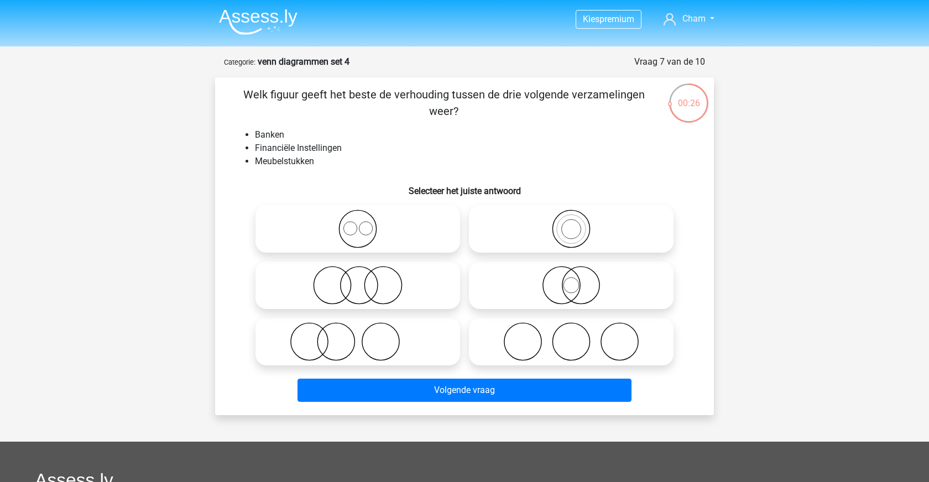
click at [350, 309] on div at bounding box center [357, 285] width 213 height 56
click at [370, 286] on icon at bounding box center [358, 285] width 196 height 39
click at [365, 280] on input "radio" at bounding box center [361, 276] width 7 height 7
radio input "true"
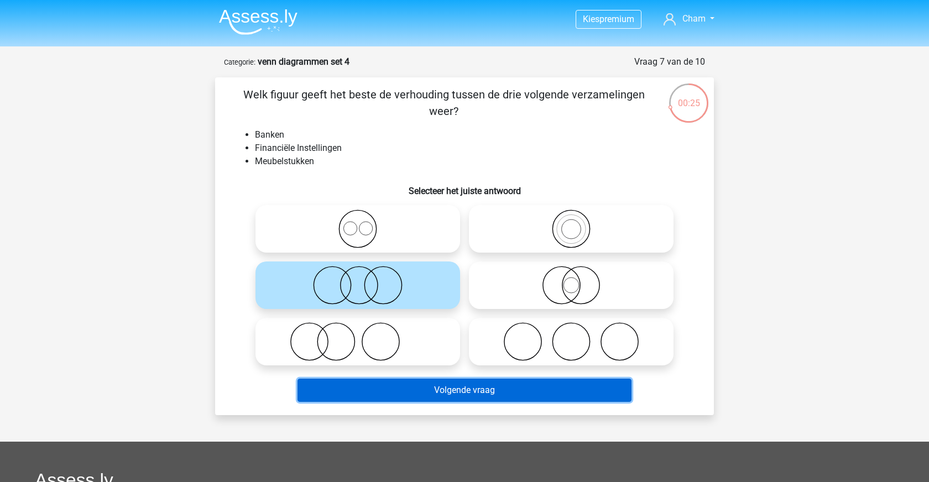
click at [461, 392] on button "Volgende vraag" at bounding box center [465, 390] width 335 height 23
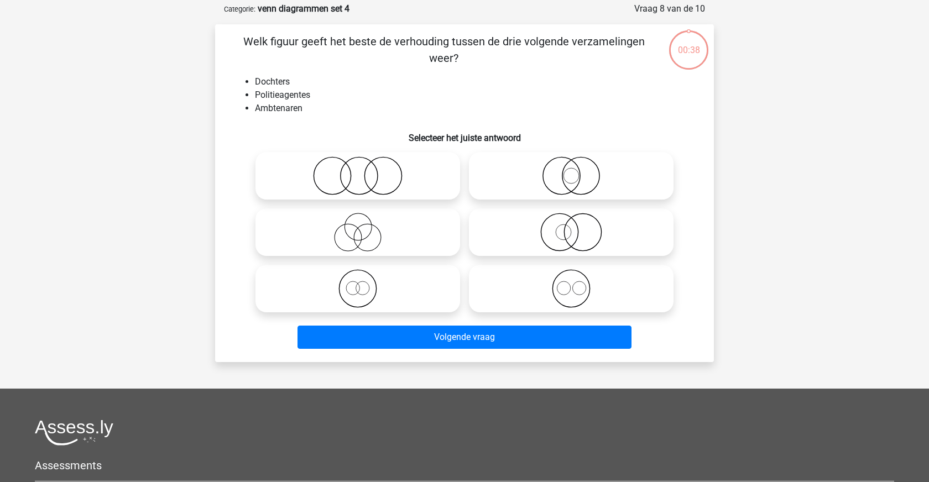
scroll to position [55, 0]
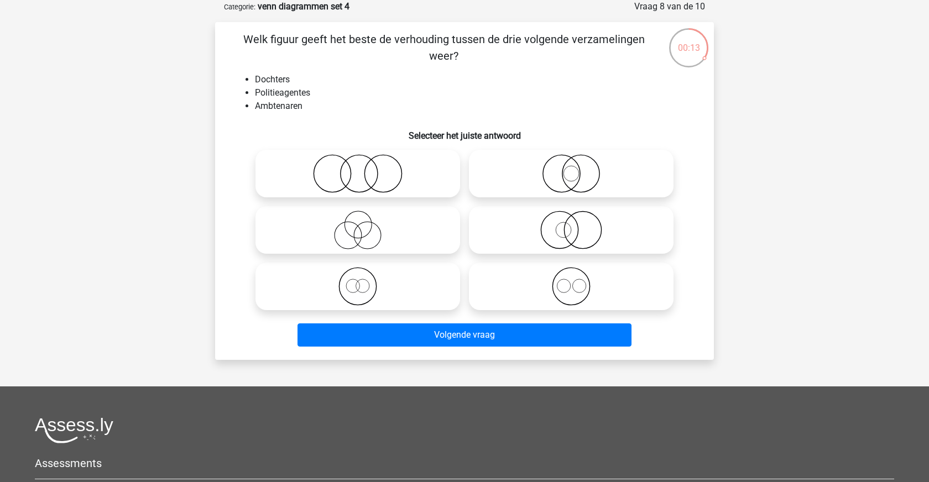
click at [358, 225] on icon at bounding box center [358, 230] width 196 height 39
click at [358, 225] on input "radio" at bounding box center [361, 220] width 7 height 7
radio input "true"
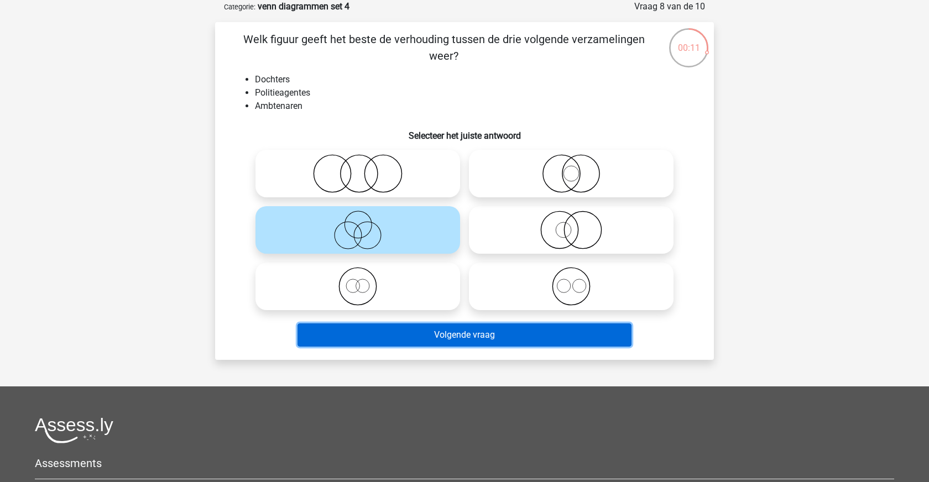
click at [437, 330] on button "Volgende vraag" at bounding box center [465, 335] width 335 height 23
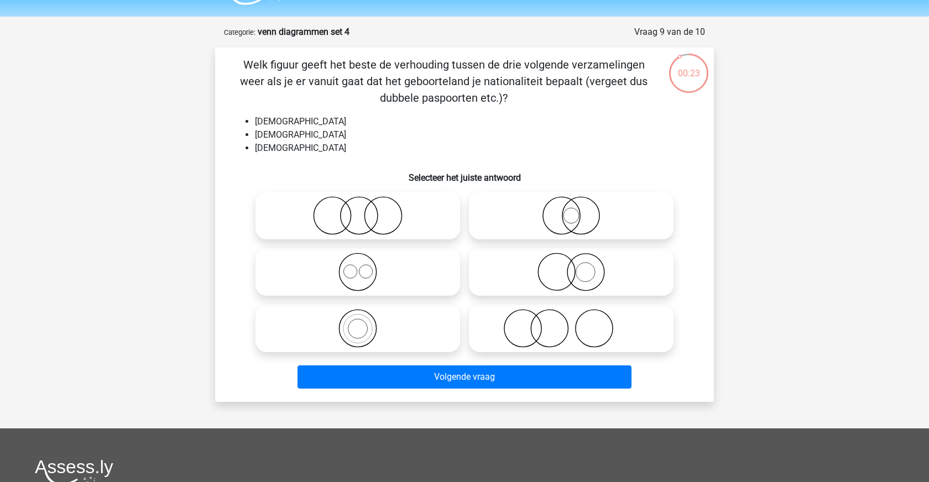
scroll to position [39, 0]
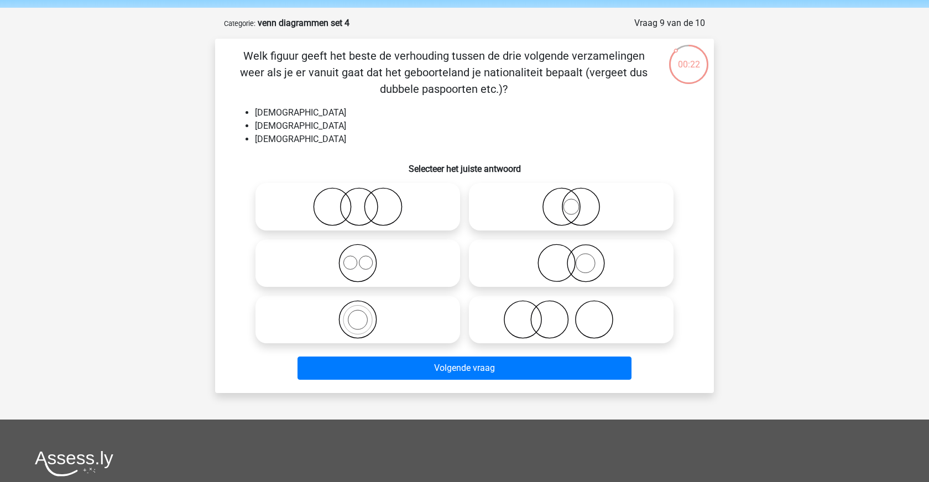
click at [352, 277] on icon at bounding box center [358, 263] width 196 height 39
click at [358, 258] on input "radio" at bounding box center [361, 254] width 7 height 7
radio input "true"
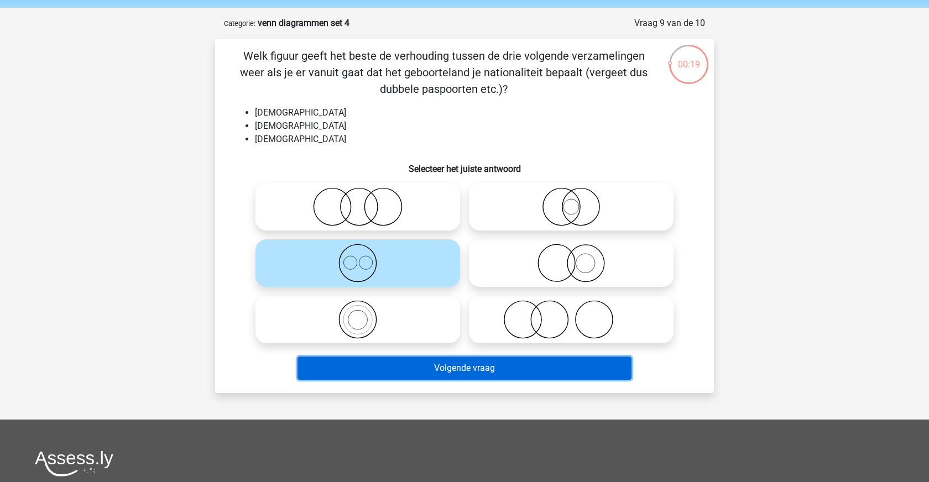
click at [486, 369] on button "Volgende vraag" at bounding box center [465, 368] width 335 height 23
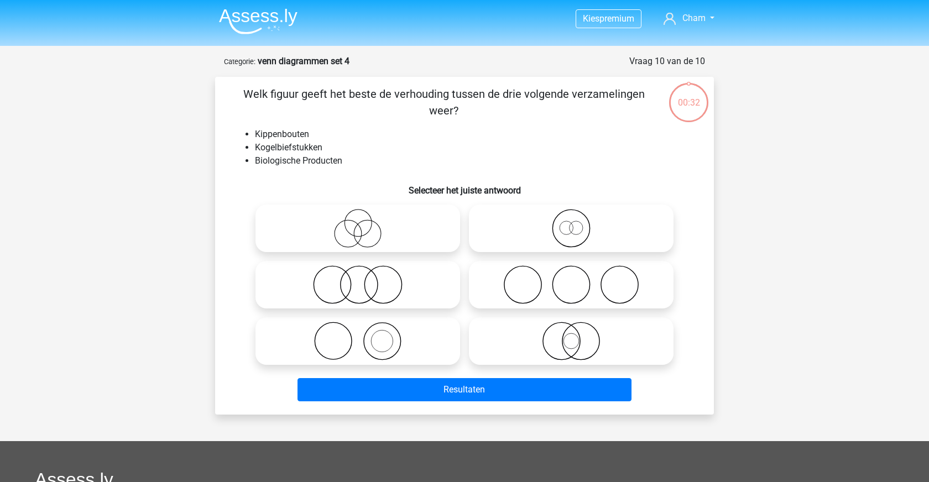
scroll to position [0, 0]
click at [380, 277] on icon at bounding box center [358, 285] width 196 height 39
click at [365, 277] on input "radio" at bounding box center [361, 276] width 7 height 7
radio input "true"
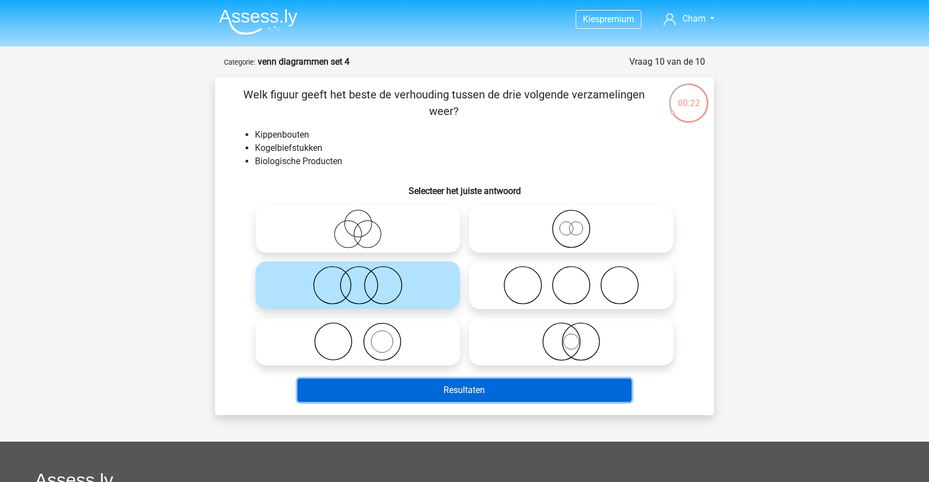
click at [469, 395] on button "Resultaten" at bounding box center [465, 390] width 335 height 23
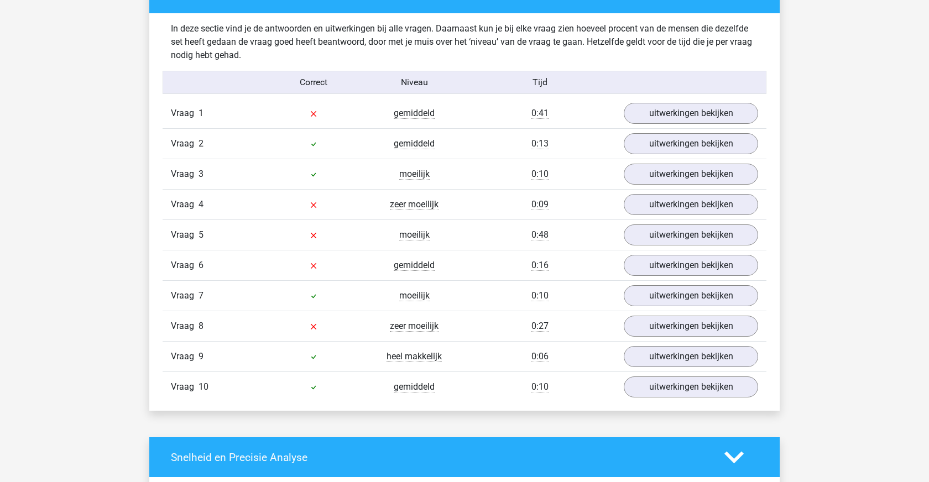
scroll to position [857, 0]
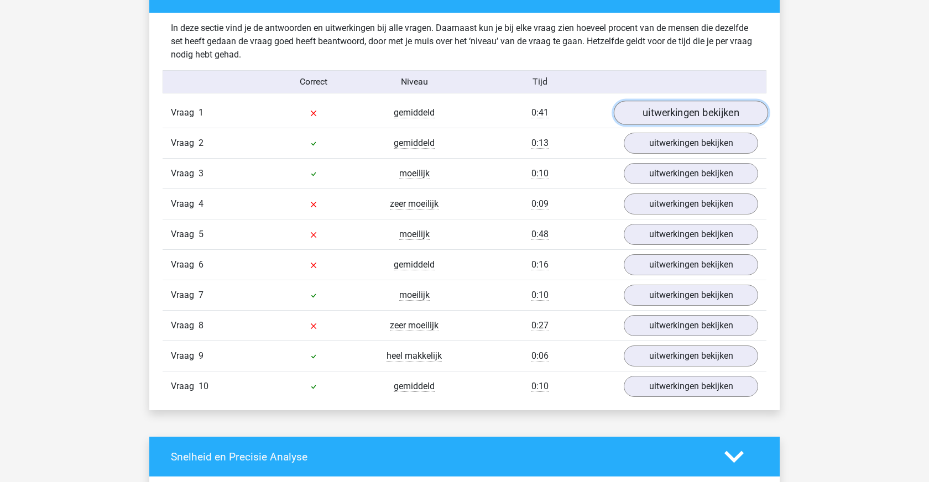
click at [658, 105] on link "uitwerkingen bekijken" at bounding box center [691, 113] width 154 height 24
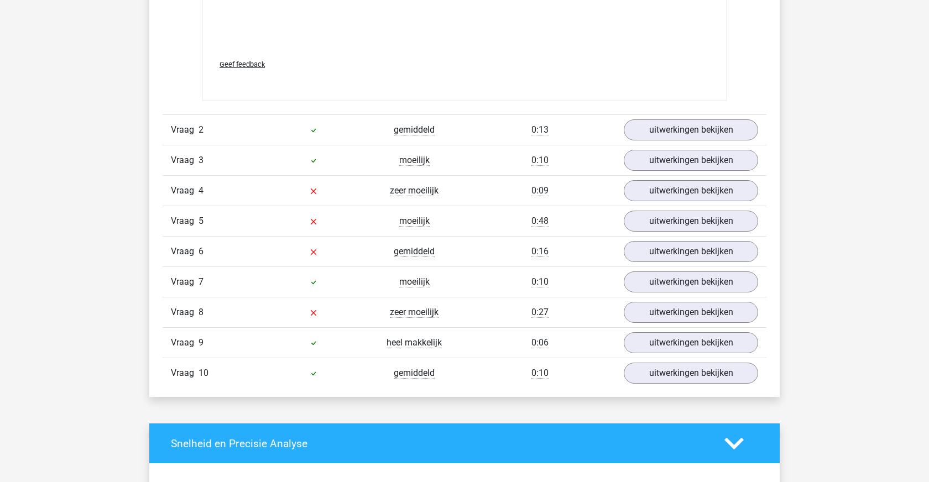
scroll to position [1604, 0]
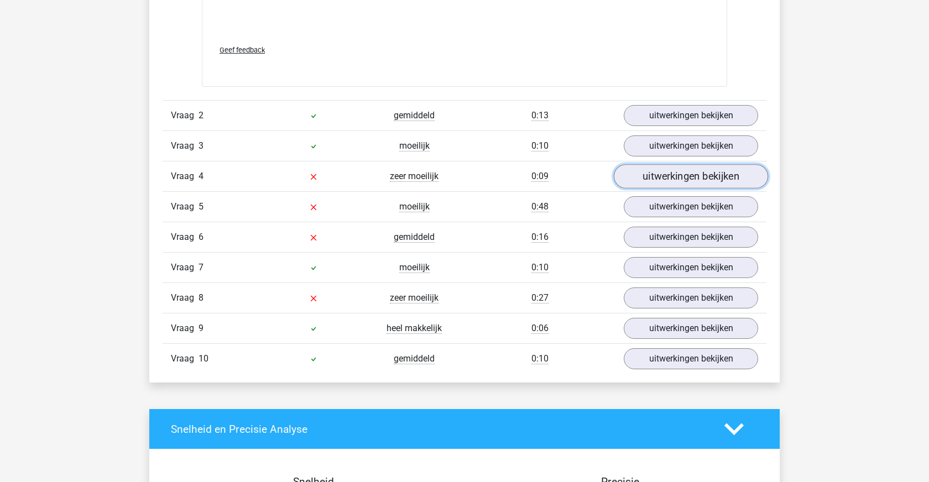
click at [667, 181] on link "uitwerkingen bekijken" at bounding box center [691, 176] width 154 height 24
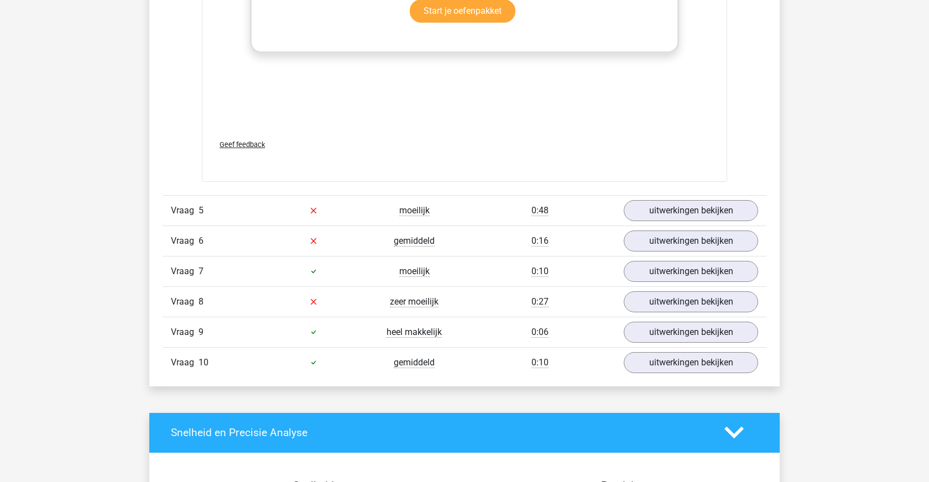
scroll to position [2358, 0]
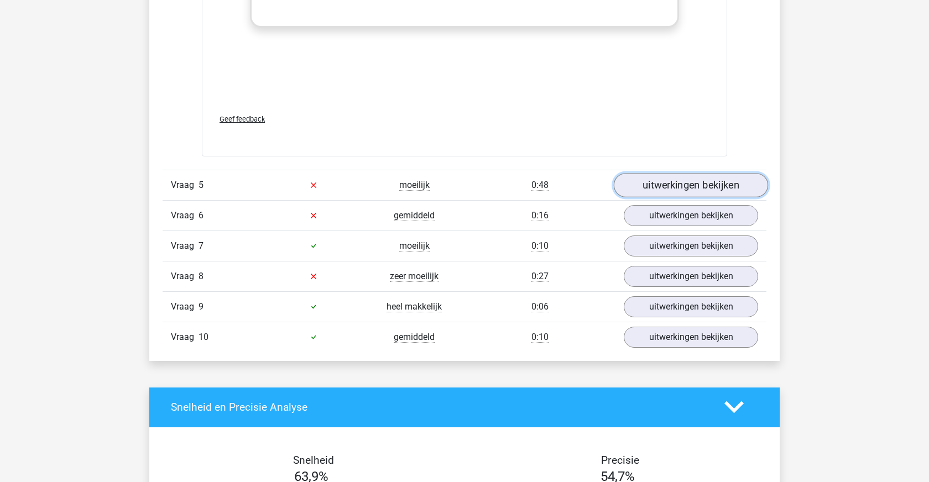
click at [688, 183] on link "uitwerkingen bekijken" at bounding box center [691, 185] width 154 height 24
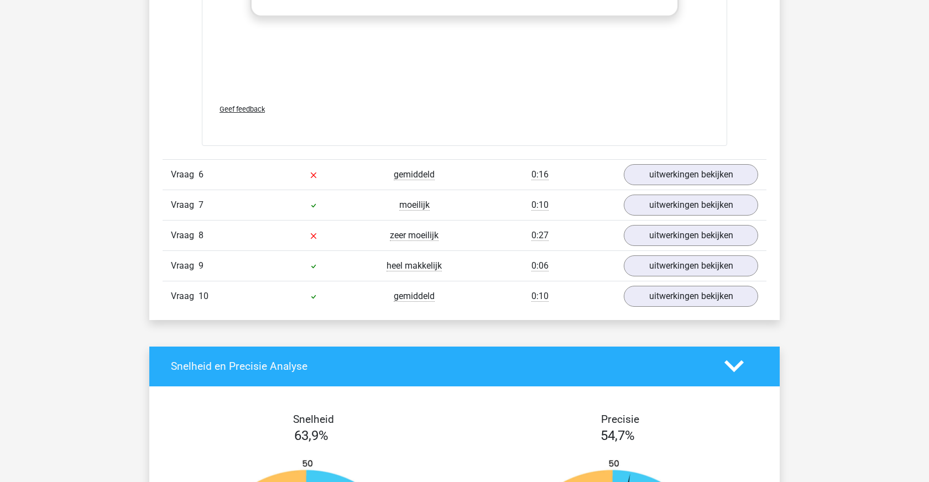
scroll to position [3118, 0]
click at [690, 176] on link "uitwerkingen bekijken" at bounding box center [691, 174] width 154 height 24
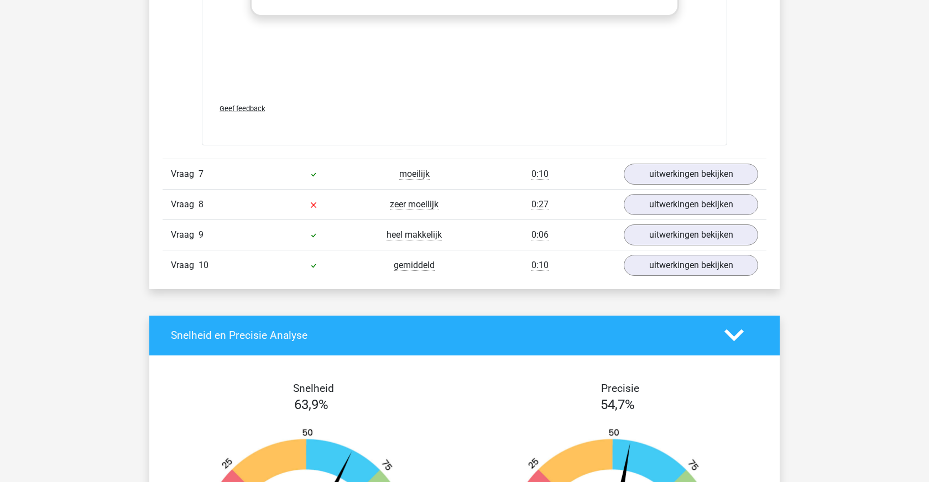
scroll to position [3882, 0]
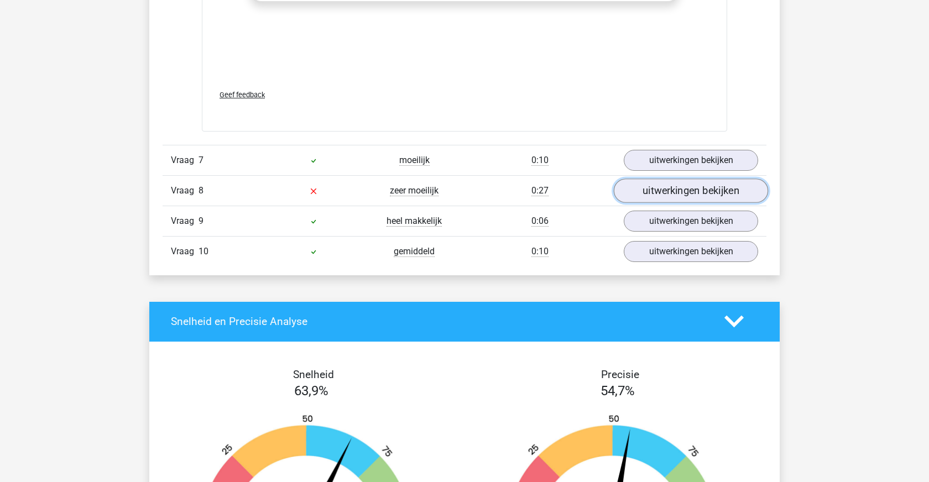
click at [648, 192] on link "uitwerkingen bekijken" at bounding box center [691, 191] width 154 height 24
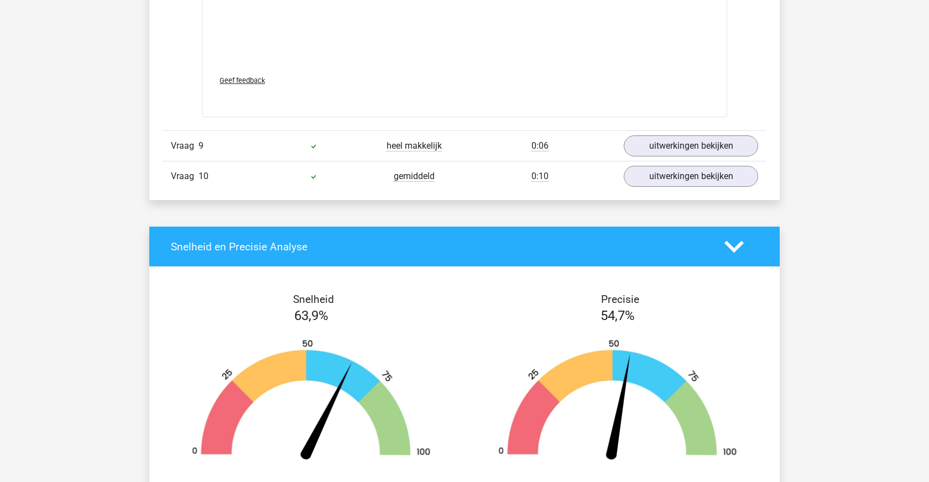
scroll to position [4685, 0]
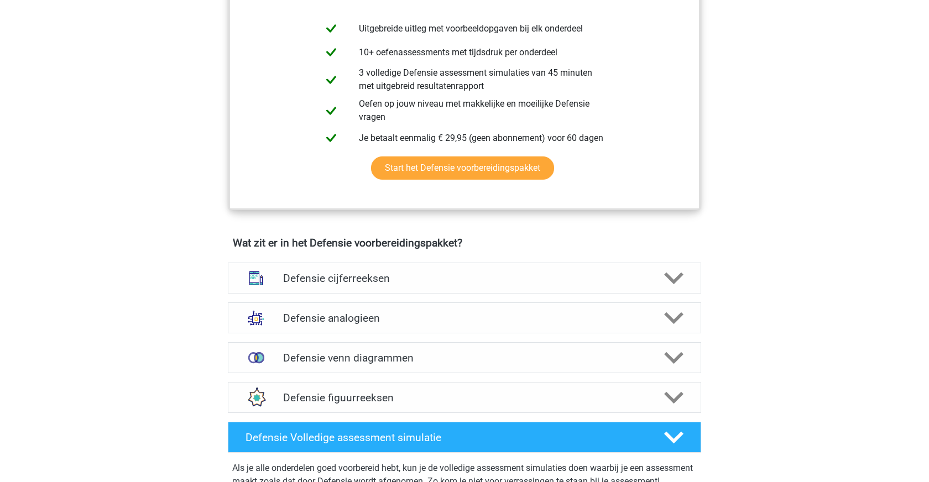
scroll to position [599, 0]
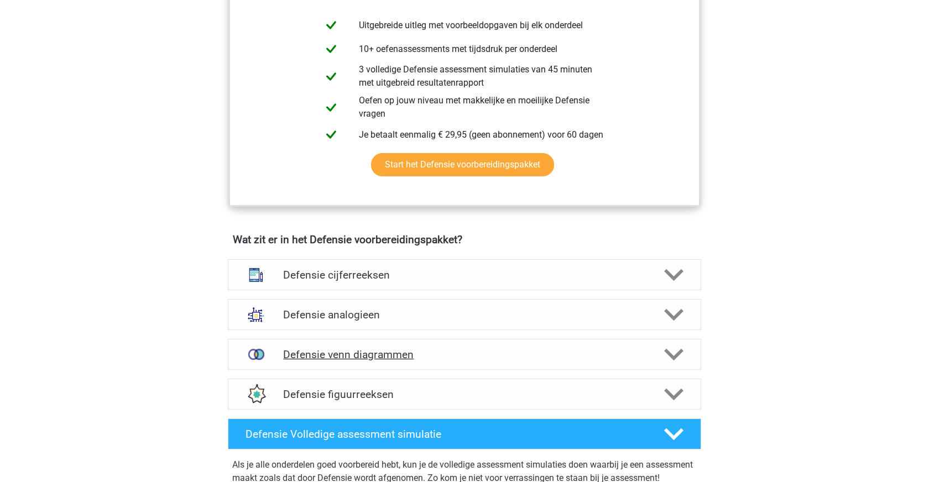
click at [340, 351] on h4 "Defensie venn diagrammen" at bounding box center [464, 354] width 362 height 13
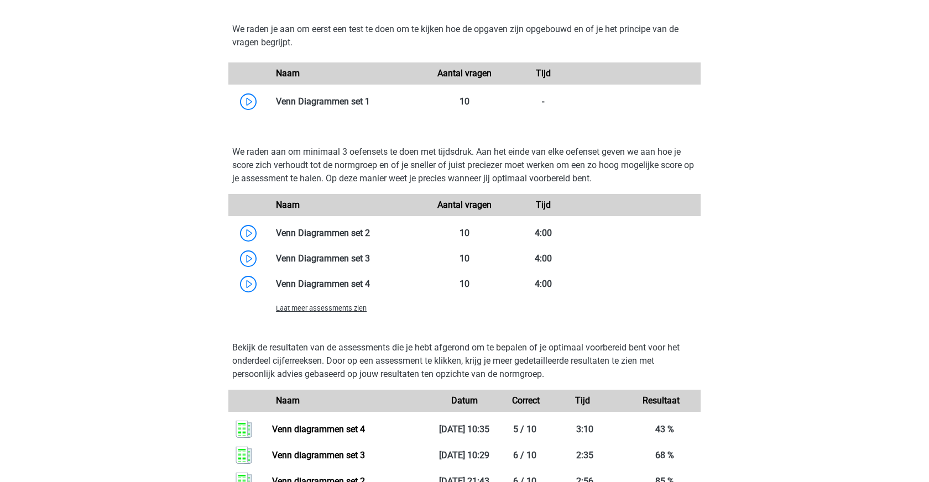
scroll to position [1023, 0]
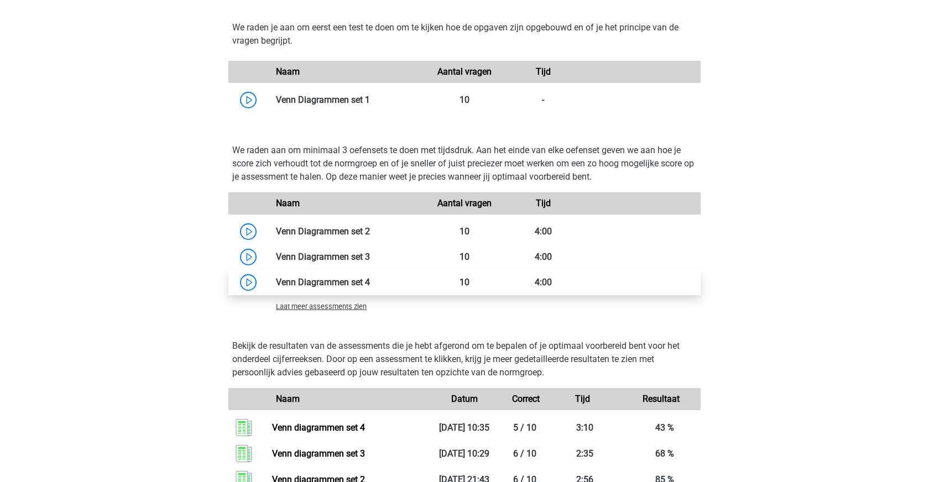
click at [370, 281] on link at bounding box center [370, 282] width 0 height 11
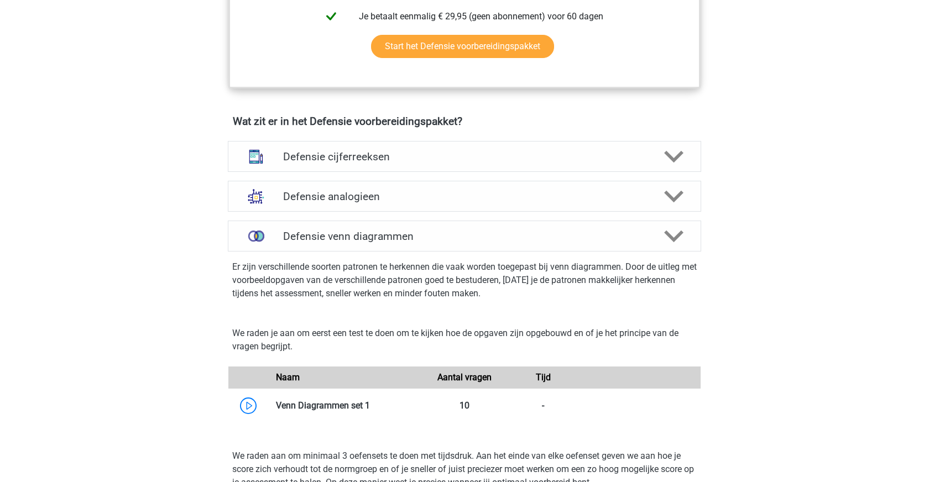
scroll to position [705, 0]
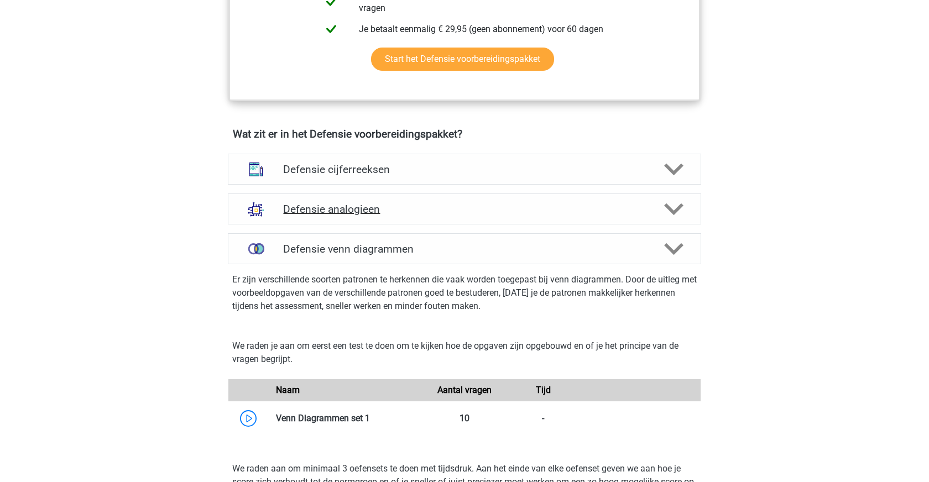
click at [317, 214] on h4 "Defensie analogieen" at bounding box center [464, 209] width 362 height 13
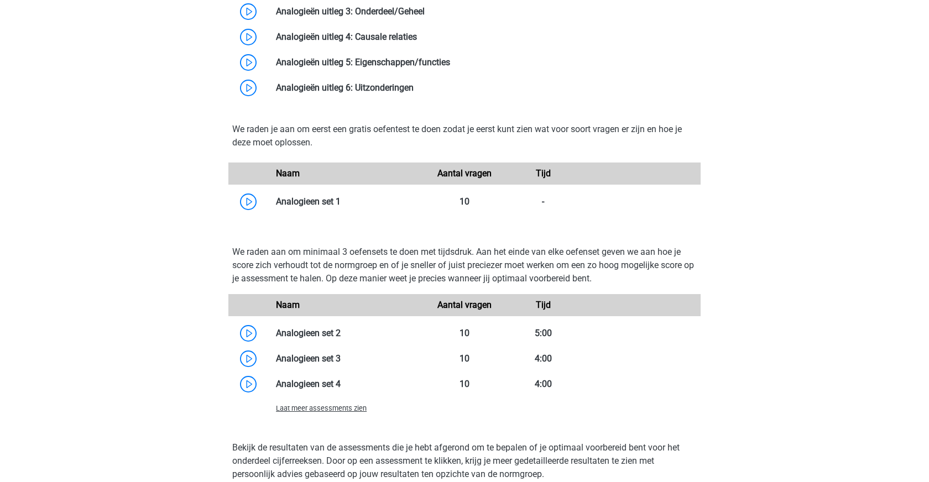
scroll to position [1159, 0]
click at [341, 336] on link at bounding box center [341, 332] width 0 height 11
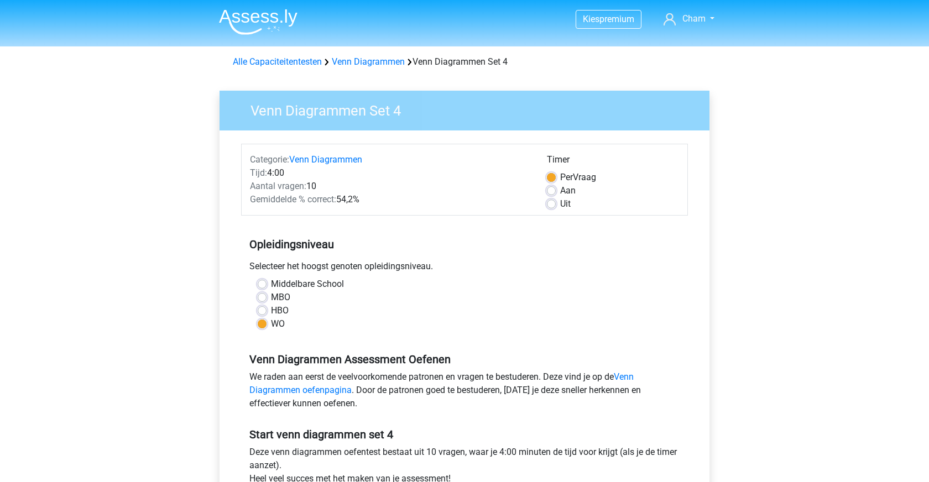
click at [275, 309] on label "HBO" at bounding box center [280, 310] width 18 height 13
click at [267, 309] on input "HBO" at bounding box center [262, 309] width 9 height 11
radio input "true"
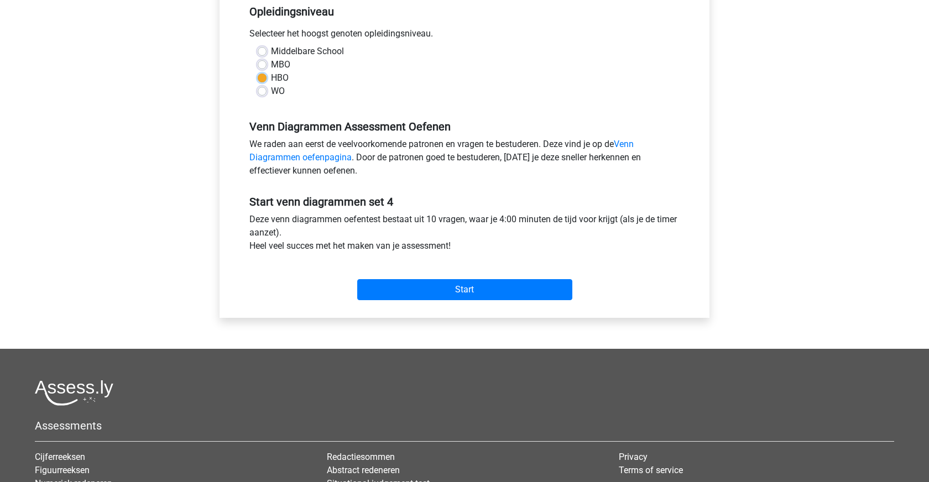
scroll to position [233, 0]
click at [499, 285] on input "Start" at bounding box center [464, 289] width 215 height 21
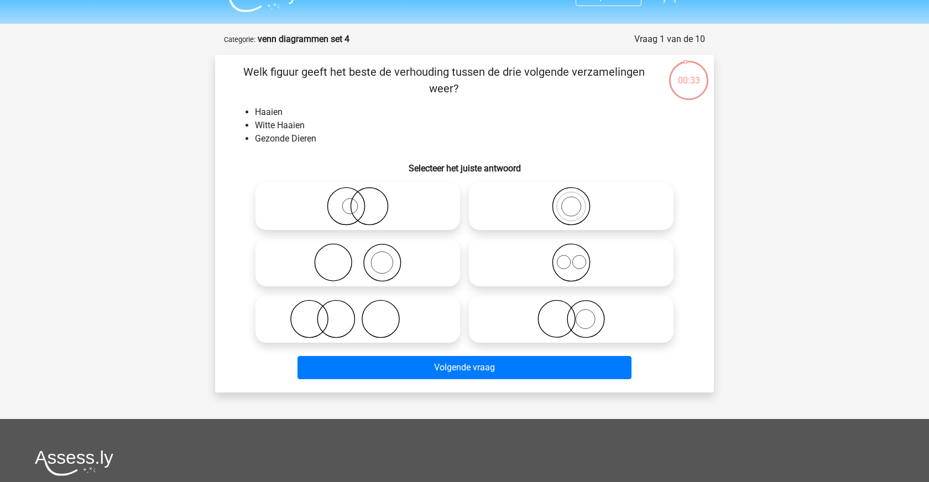
scroll to position [22, 0]
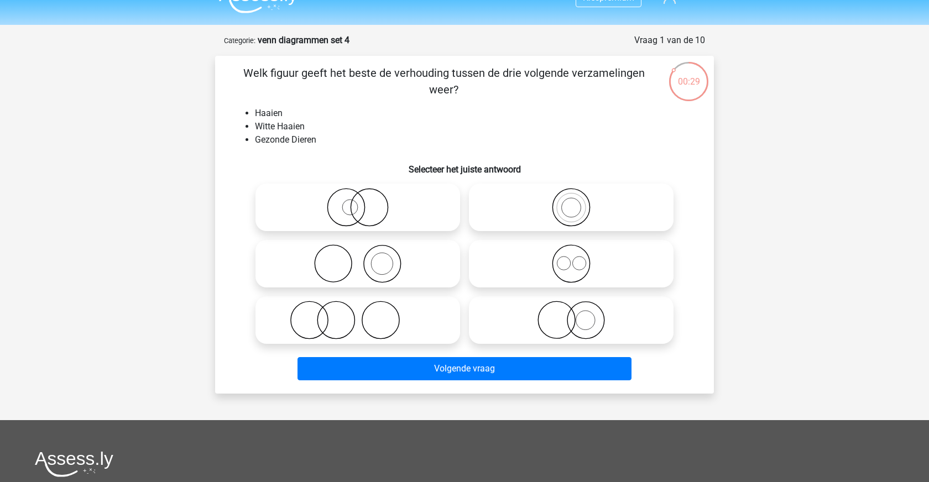
click at [352, 202] on icon at bounding box center [358, 207] width 196 height 39
click at [358, 202] on input "radio" at bounding box center [361, 198] width 7 height 7
radio input "true"
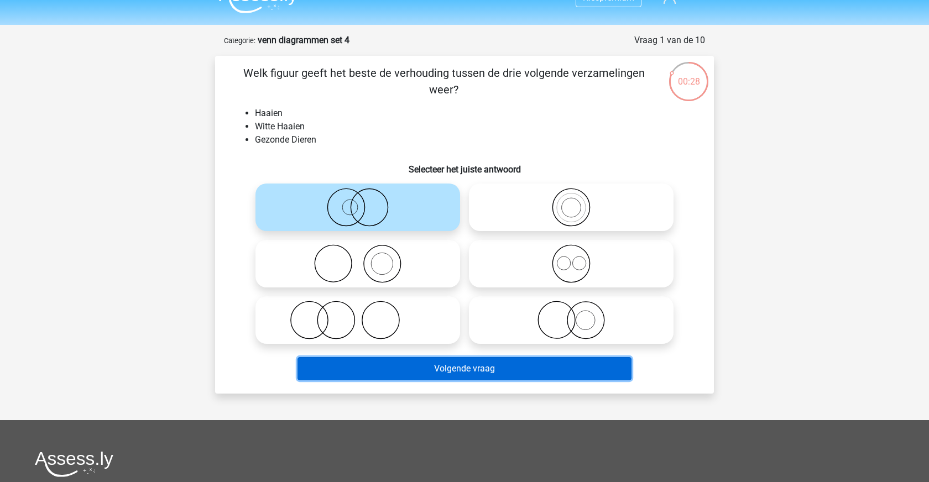
click at [448, 365] on button "Volgende vraag" at bounding box center [465, 368] width 335 height 23
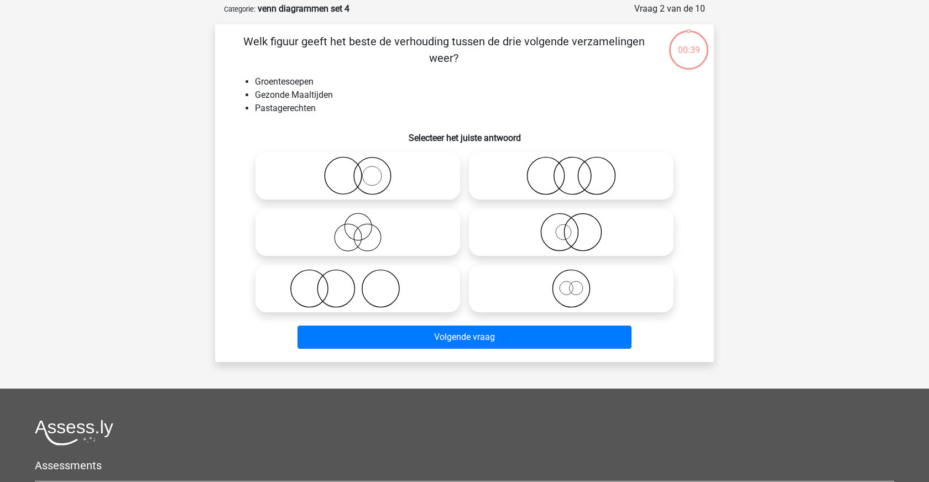
scroll to position [55, 0]
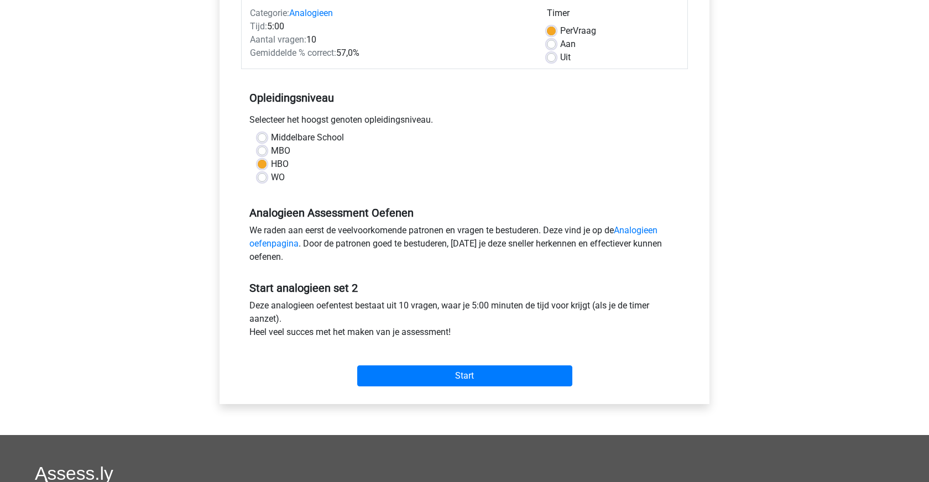
scroll to position [146, 0]
click at [434, 379] on input "Start" at bounding box center [464, 376] width 215 height 21
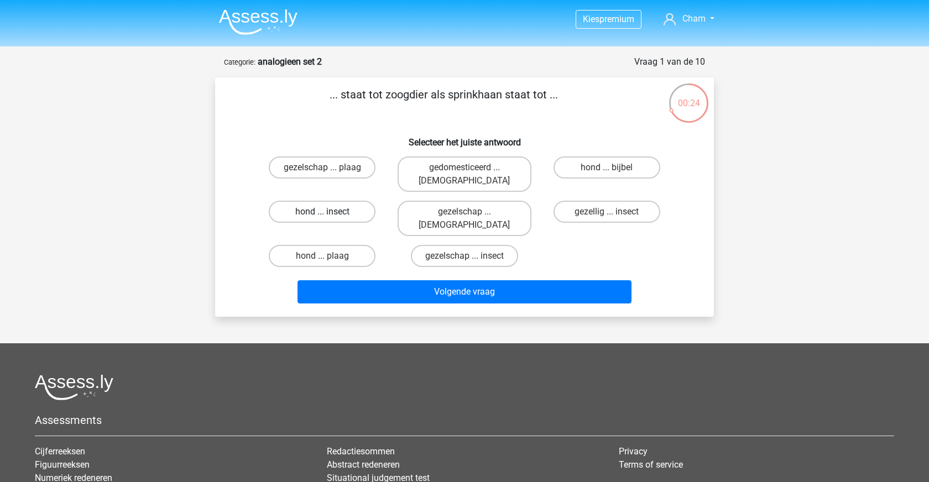
click at [317, 201] on label "hond ... insect" at bounding box center [322, 212] width 107 height 22
click at [322, 212] on input "hond ... insect" at bounding box center [325, 215] width 7 height 7
radio input "true"
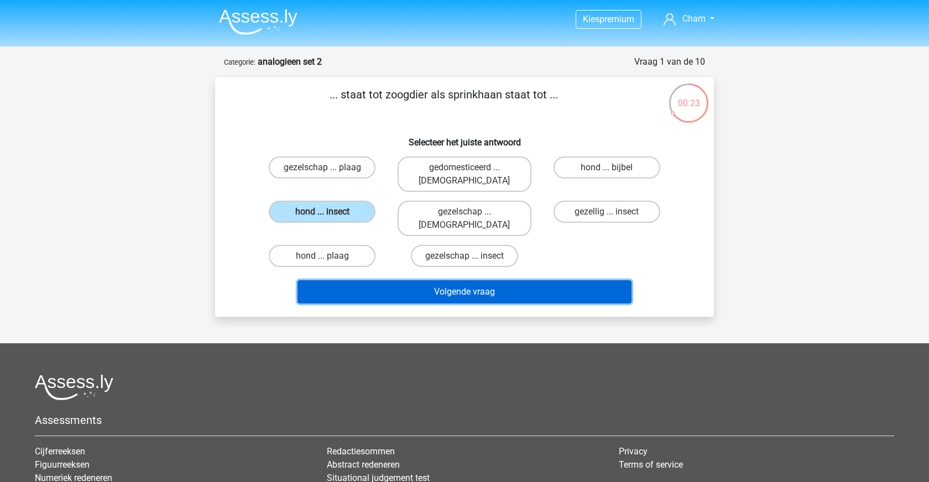
click at [450, 280] on button "Volgende vraag" at bounding box center [465, 291] width 335 height 23
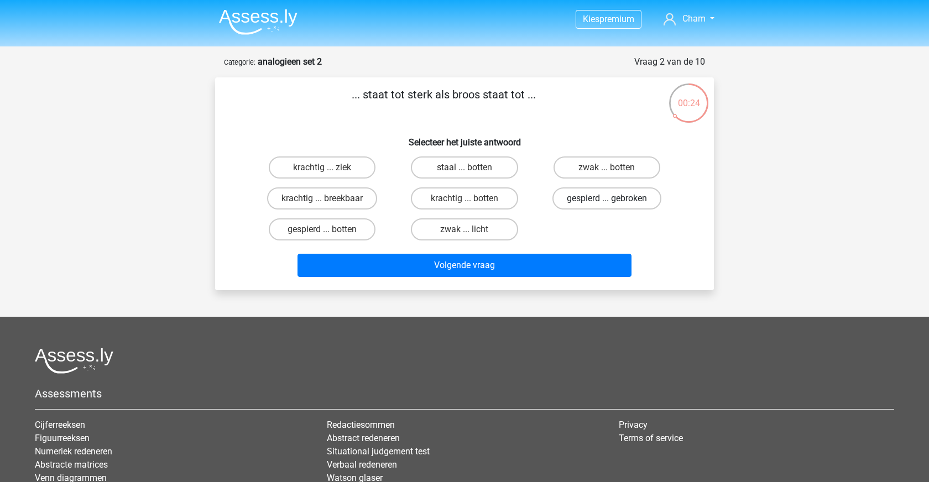
click at [593, 197] on label "gespierd ... gebroken" at bounding box center [606, 198] width 109 height 22
click at [607, 199] on input "gespierd ... gebroken" at bounding box center [610, 202] width 7 height 7
radio input "true"
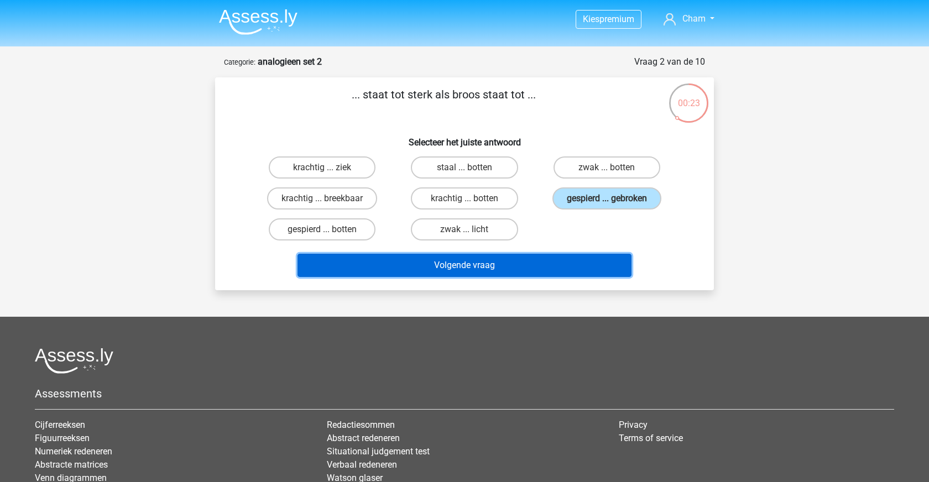
click at [498, 267] on button "Volgende vraag" at bounding box center [465, 265] width 335 height 23
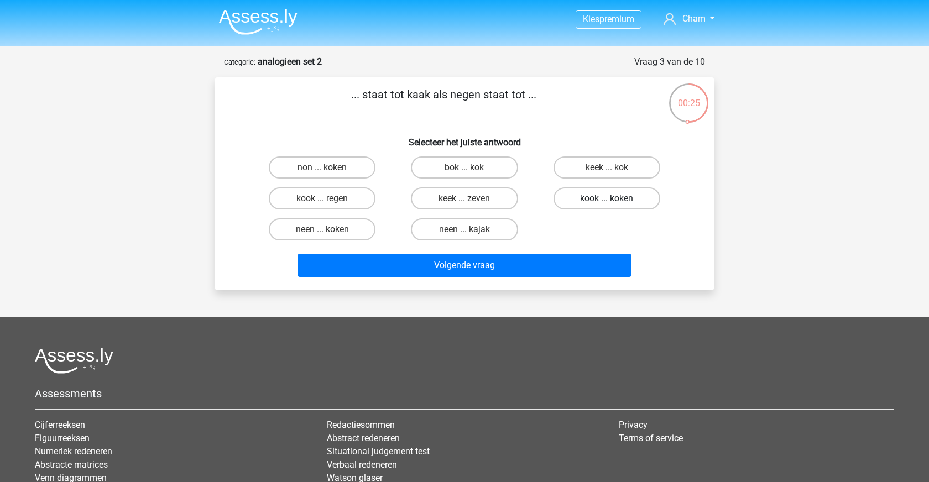
click at [588, 201] on label "kook ... koken" at bounding box center [607, 198] width 107 height 22
click at [607, 201] on input "kook ... koken" at bounding box center [610, 202] width 7 height 7
radio input "true"
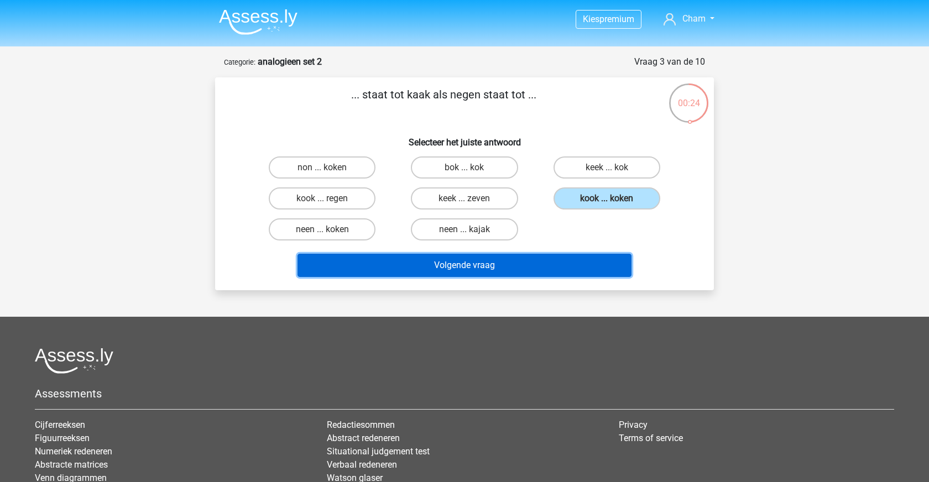
click at [562, 255] on button "Volgende vraag" at bounding box center [465, 265] width 335 height 23
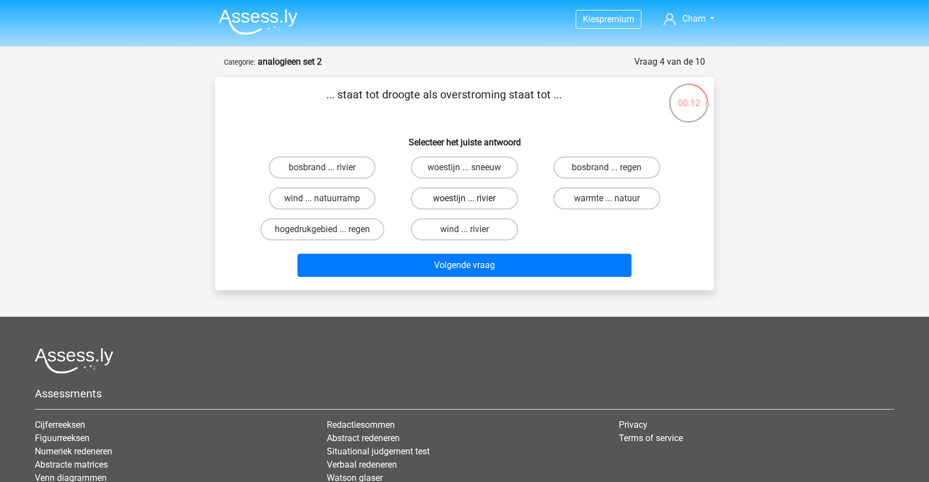
click at [485, 196] on label "woestijn ... rivier" at bounding box center [464, 198] width 107 height 22
click at [472, 199] on input "woestijn ... rivier" at bounding box center [468, 202] width 7 height 7
radio input "true"
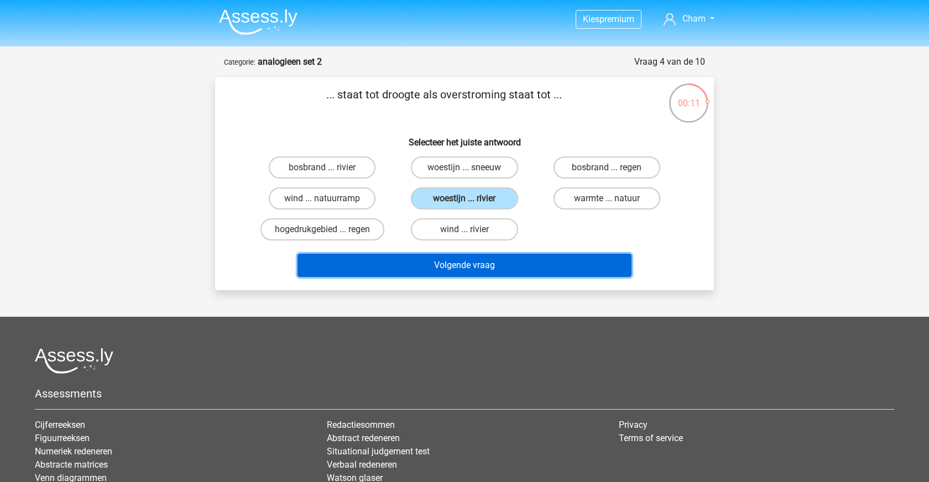
click at [474, 264] on button "Volgende vraag" at bounding box center [465, 265] width 335 height 23
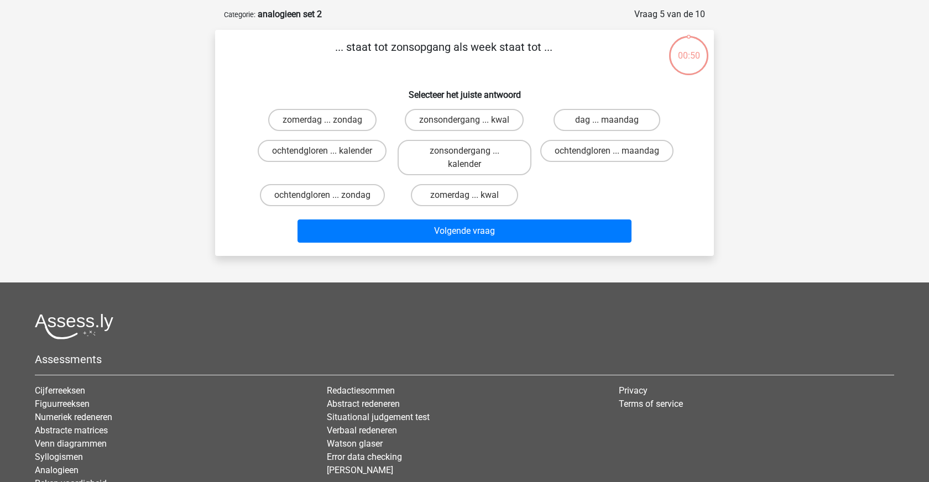
scroll to position [55, 0]
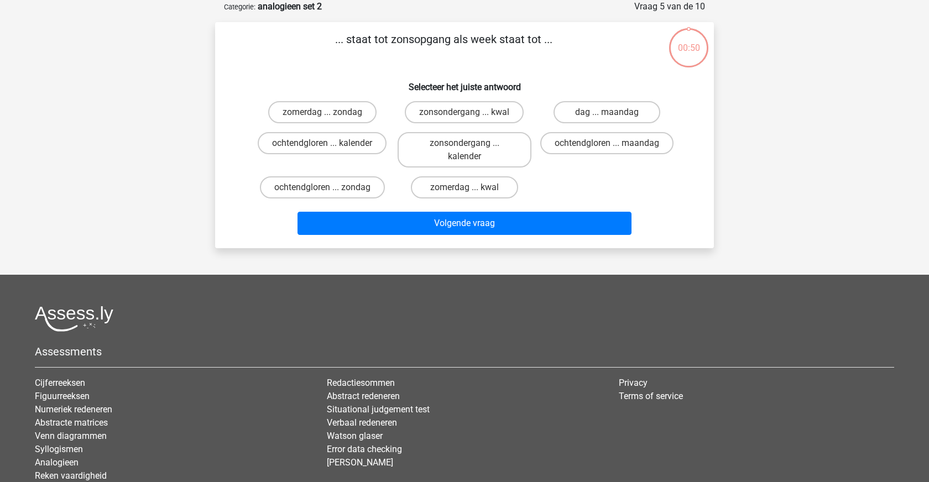
click at [474, 264] on div "Kies premium Cham chamali_d@hotmail.com" at bounding box center [464, 256] width 929 height 622
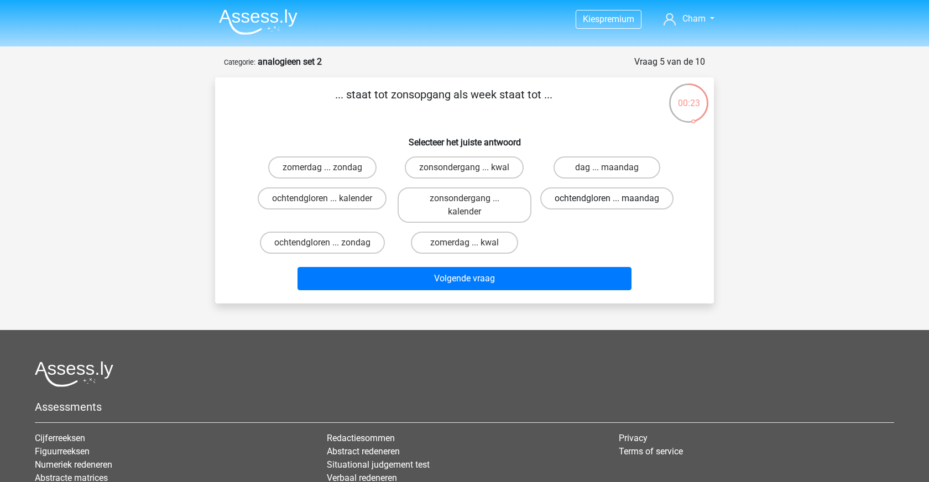
click at [599, 208] on label "ochtendgloren ... maandag" at bounding box center [606, 198] width 133 height 22
click at [607, 206] on input "ochtendgloren ... maandag" at bounding box center [610, 202] width 7 height 7
radio input "true"
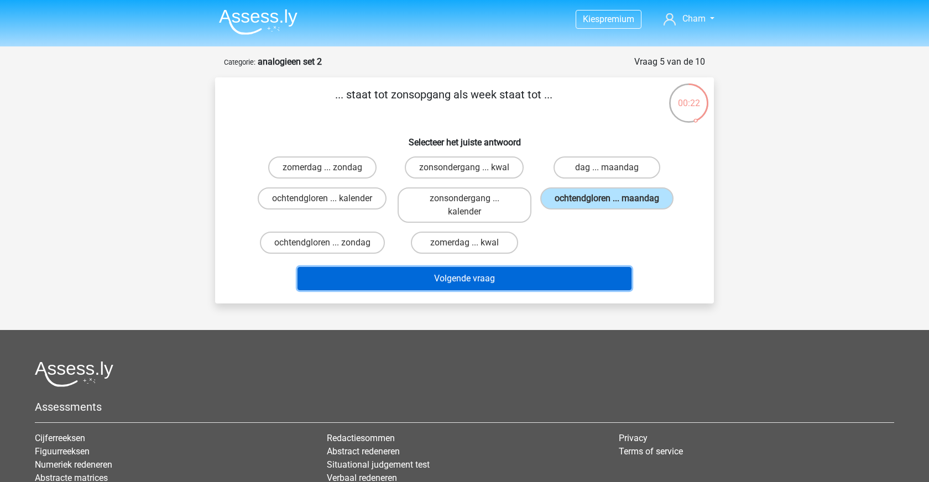
click at [590, 284] on button "Volgende vraag" at bounding box center [465, 278] width 335 height 23
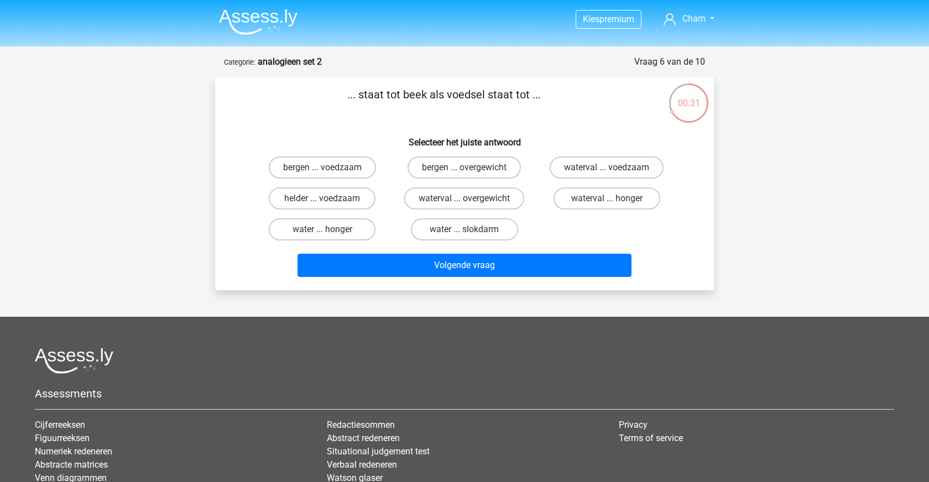
click at [612, 200] on input "waterval ... honger" at bounding box center [610, 202] width 7 height 7
radio input "true"
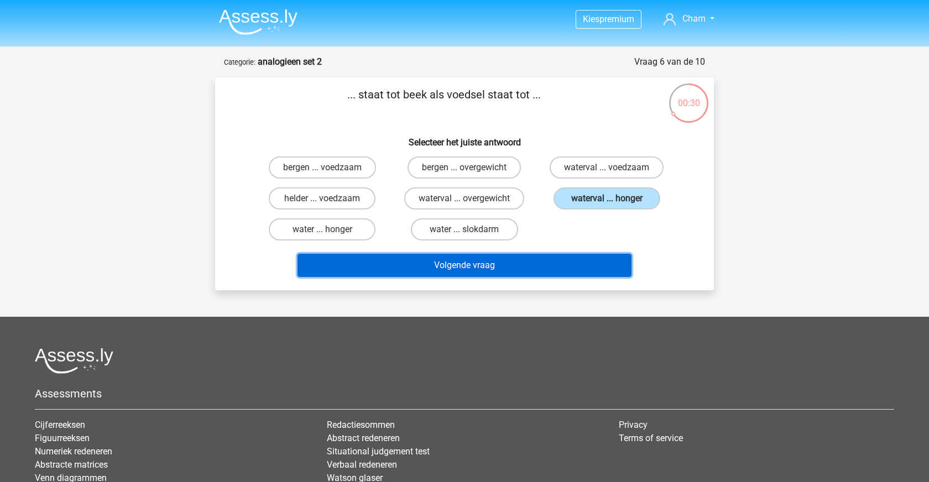
click at [564, 266] on button "Volgende vraag" at bounding box center [465, 265] width 335 height 23
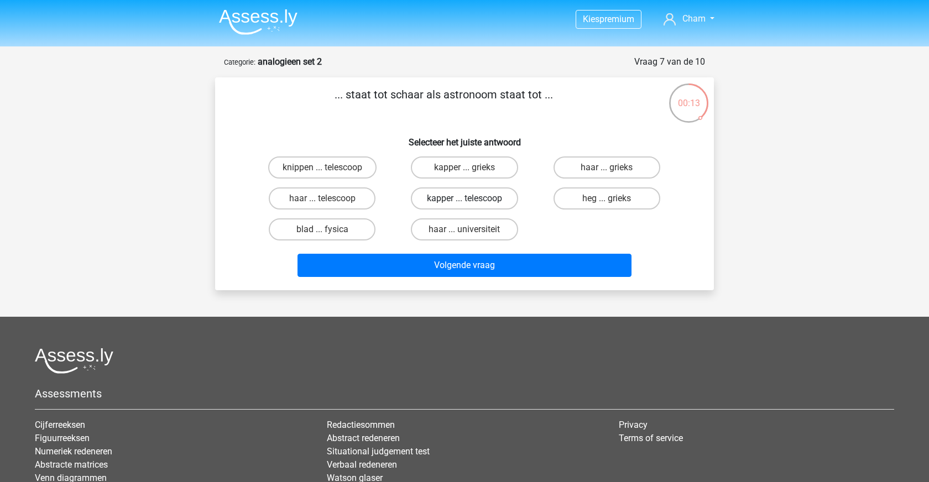
click at [493, 204] on label "kapper ... telescoop" at bounding box center [464, 198] width 107 height 22
click at [472, 204] on input "kapper ... telescoop" at bounding box center [468, 202] width 7 height 7
radio input "true"
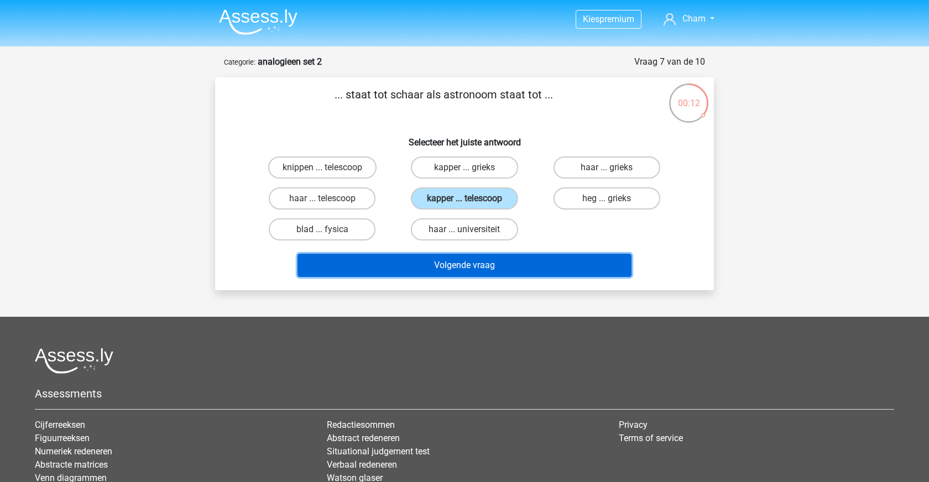
click at [494, 268] on button "Volgende vraag" at bounding box center [465, 265] width 335 height 23
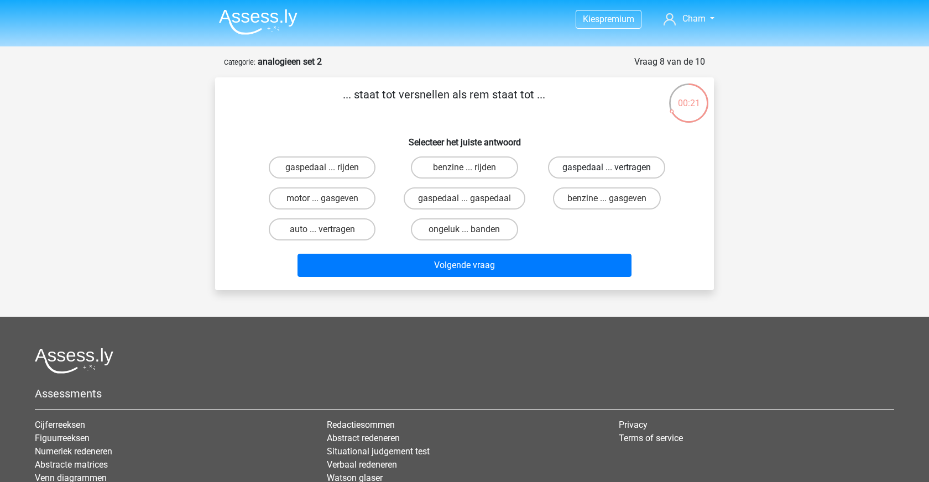
click at [586, 168] on label "gaspedaal ... vertragen" at bounding box center [606, 168] width 117 height 22
click at [607, 168] on input "gaspedaal ... vertragen" at bounding box center [610, 171] width 7 height 7
radio input "true"
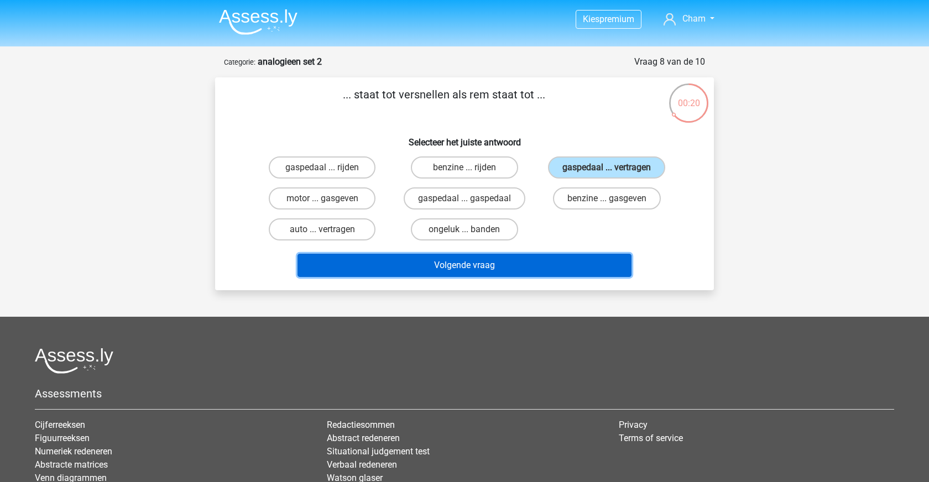
click at [544, 264] on button "Volgende vraag" at bounding box center [465, 265] width 335 height 23
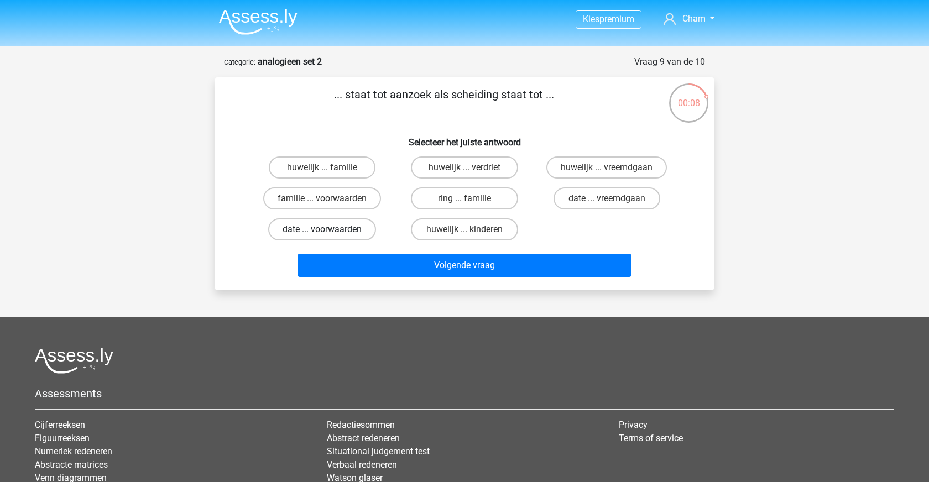
click at [332, 230] on label "date ... voorwaarden" at bounding box center [322, 229] width 108 height 22
click at [330, 230] on input "date ... voorwaarden" at bounding box center [325, 232] width 7 height 7
radio input "true"
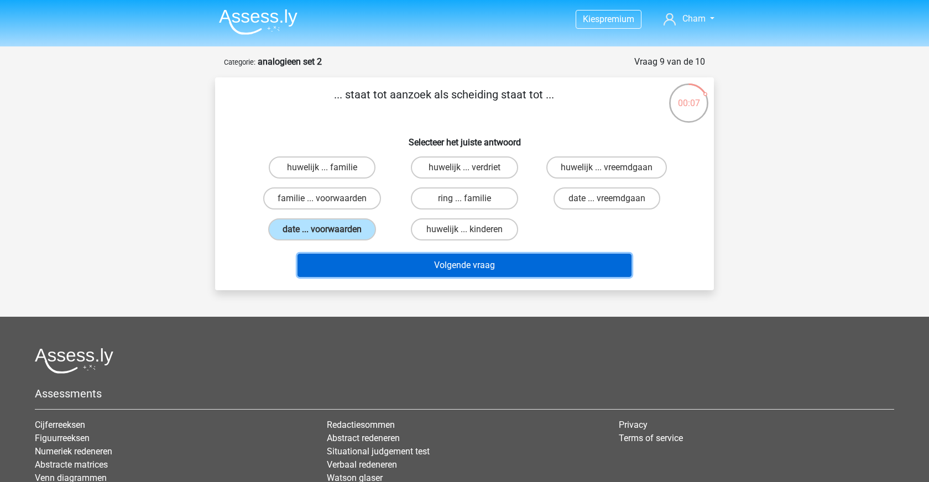
click at [457, 267] on button "Volgende vraag" at bounding box center [465, 265] width 335 height 23
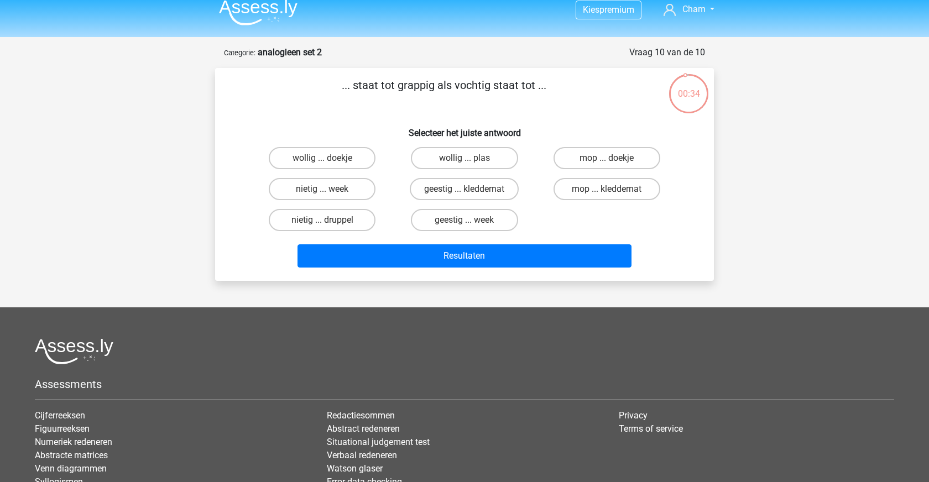
scroll to position [10, 0]
click at [604, 161] on label "mop ... doekje" at bounding box center [607, 158] width 107 height 22
click at [607, 161] on input "mop ... doekje" at bounding box center [610, 161] width 7 height 7
radio input "true"
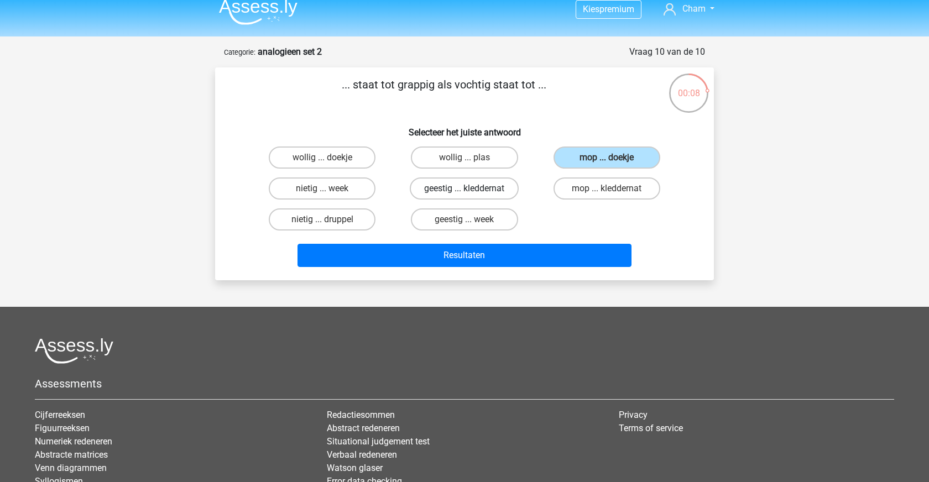
click at [487, 188] on label "geestig ... kleddernat" at bounding box center [464, 189] width 109 height 22
click at [472, 189] on input "geestig ... kleddernat" at bounding box center [468, 192] width 7 height 7
radio input "true"
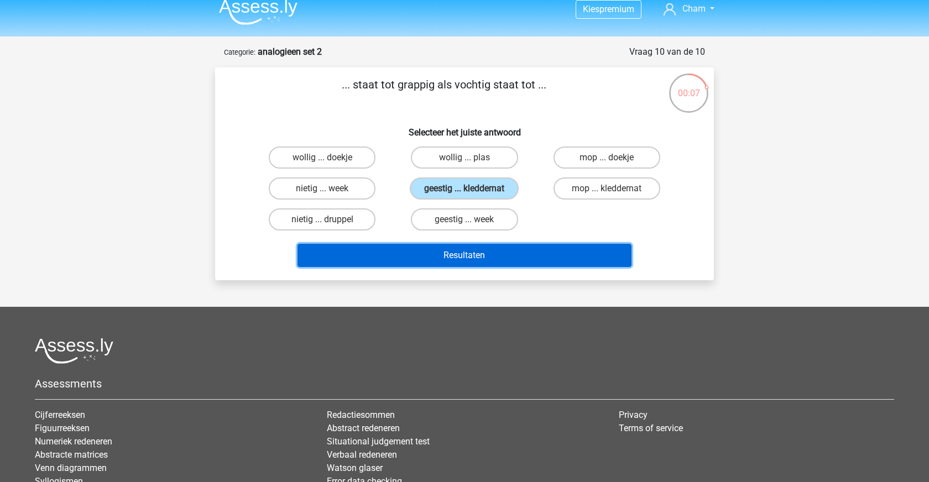
click at [490, 256] on button "Resultaten" at bounding box center [465, 255] width 335 height 23
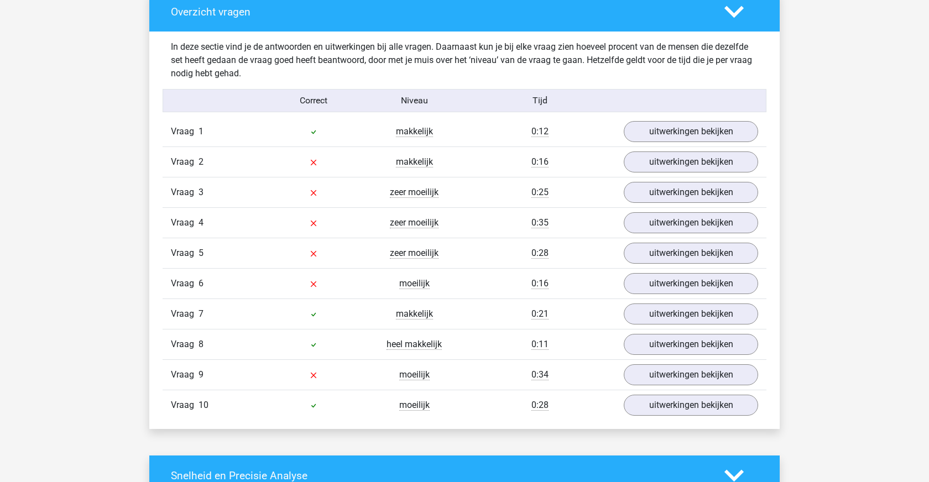
scroll to position [839, 0]
